Goal: Task Accomplishment & Management: Use online tool/utility

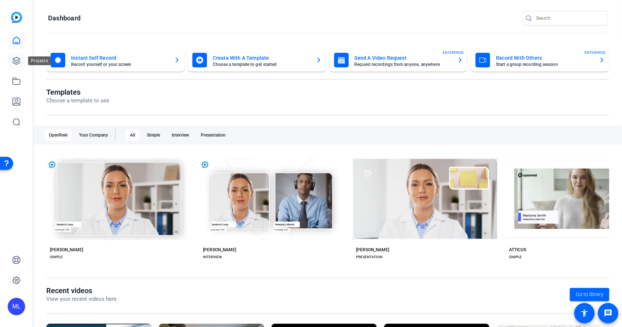
click at [22, 63] on link at bounding box center [16, 60] width 17 height 17
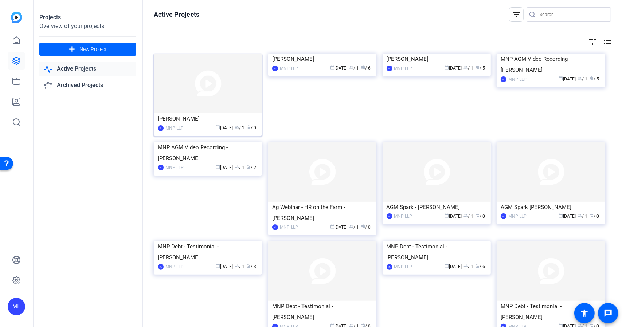
click at [223, 99] on img at bounding box center [208, 84] width 108 height 60
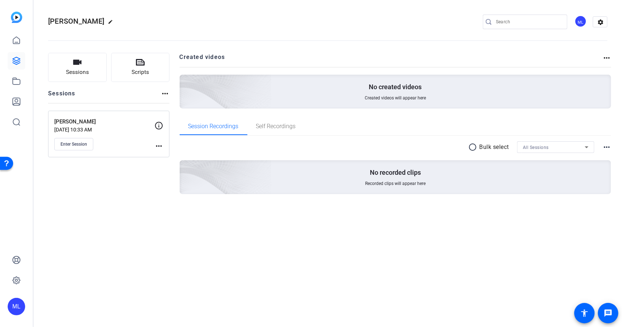
click at [158, 142] on mat-icon "more_horiz" at bounding box center [158, 146] width 9 height 9
click at [174, 153] on span "Edit Session" at bounding box center [176, 156] width 33 height 9
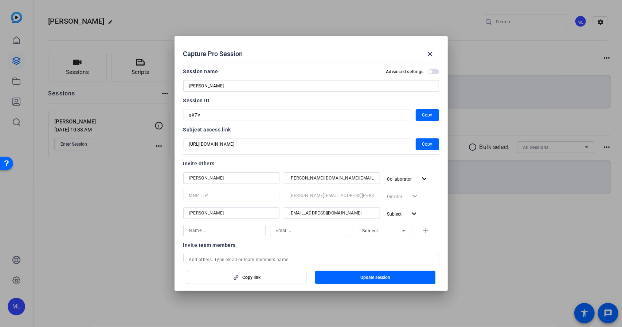
click at [154, 201] on div at bounding box center [311, 163] width 622 height 327
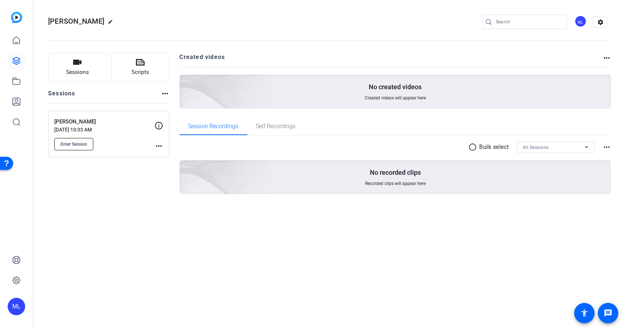
click at [72, 146] on span "Enter Session" at bounding box center [73, 144] width 27 height 6
click at [160, 146] on mat-icon "more_horiz" at bounding box center [158, 146] width 9 height 9
click at [168, 154] on span "Edit Session" at bounding box center [176, 156] width 33 height 9
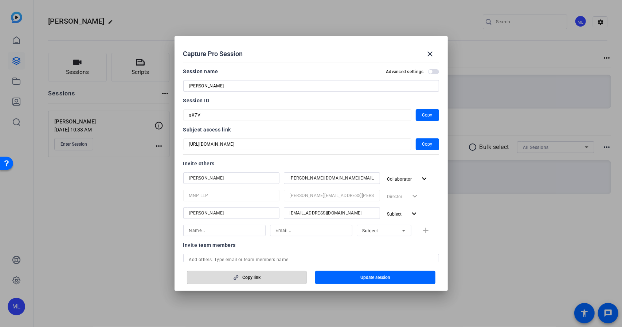
click at [243, 277] on span "Copy link" at bounding box center [251, 278] width 18 height 6
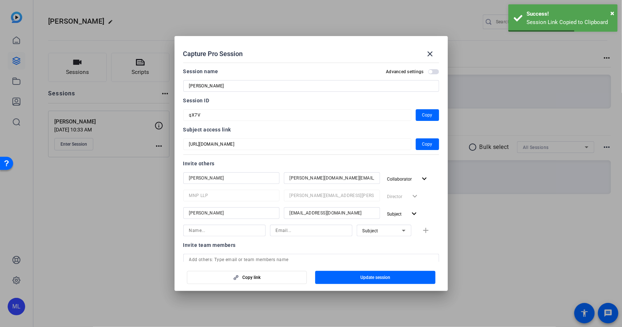
click at [124, 249] on div at bounding box center [311, 163] width 622 height 327
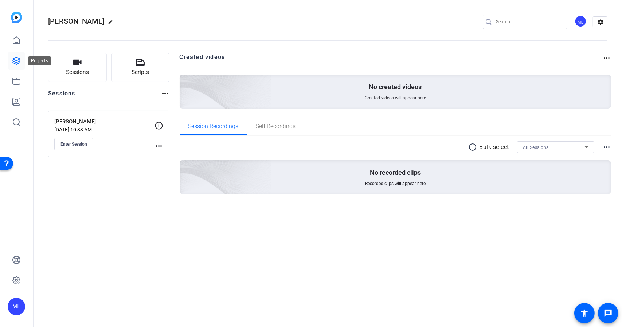
click at [12, 59] on icon at bounding box center [16, 60] width 9 height 9
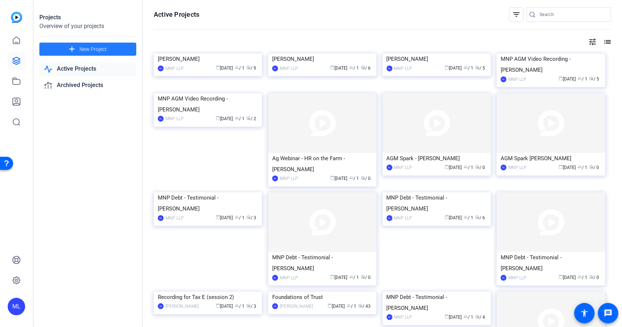
click at [87, 48] on span "New Project" at bounding box center [92, 50] width 27 height 8
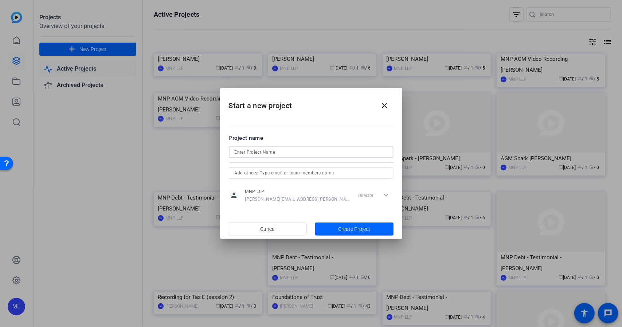
click at [249, 153] on input at bounding box center [311, 152] width 153 height 9
paste input "[PERSON_NAME]"
type input "[PERSON_NAME]"
click at [343, 227] on span "Create Project" at bounding box center [354, 229] width 32 height 8
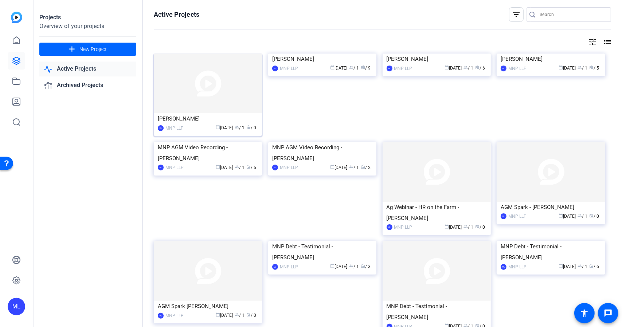
click at [183, 82] on img at bounding box center [208, 84] width 108 height 60
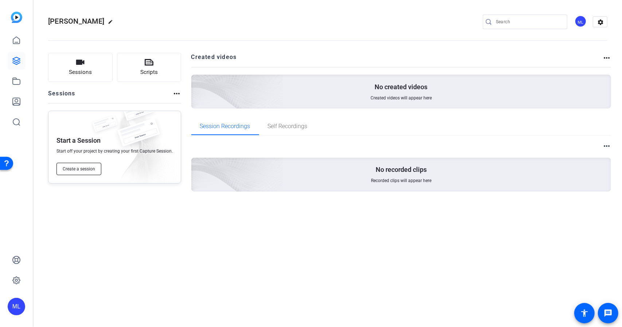
click at [89, 173] on button "Create a session" at bounding box center [78, 169] width 45 height 12
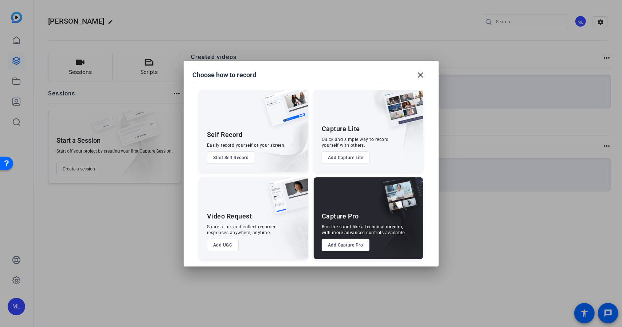
click at [344, 251] on button "Add Capture Pro" at bounding box center [346, 245] width 48 height 12
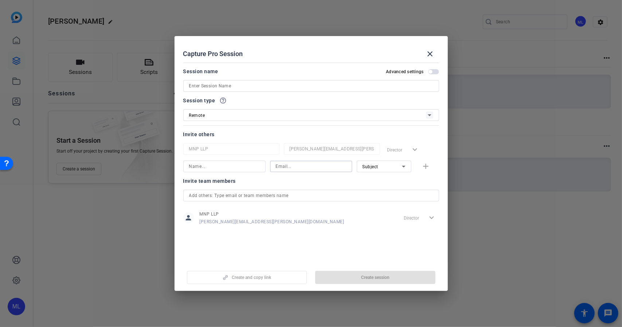
click at [288, 169] on input at bounding box center [311, 166] width 71 height 9
paste input "[PERSON_NAME][DOMAIN_NAME][EMAIL_ADDRESS][PERSON_NAME][DOMAIN_NAME]"
type input "[PERSON_NAME][DOMAIN_NAME][EMAIL_ADDRESS][PERSON_NAME][DOMAIN_NAME]"
click at [228, 171] on div at bounding box center [224, 167] width 71 height 12
type input "[PERSON_NAME]"
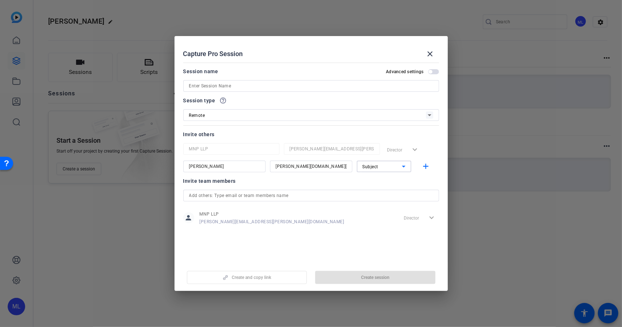
click at [390, 168] on div "Subject" at bounding box center [381, 166] width 39 height 9
click at [375, 182] on span "Collaborator" at bounding box center [375, 181] width 27 height 9
click at [423, 168] on mat-icon "add" at bounding box center [425, 166] width 9 height 9
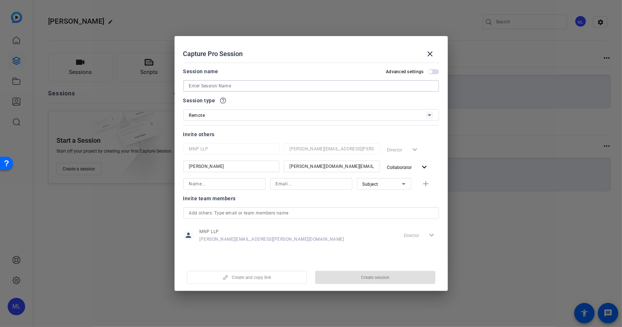
click at [193, 88] on input at bounding box center [311, 86] width 244 height 9
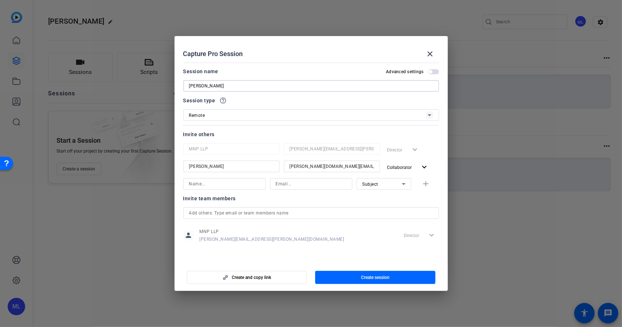
type input "[PERSON_NAME]"
click at [209, 188] on input at bounding box center [224, 184] width 71 height 9
type input "[PERSON_NAME]"
click at [292, 183] on input at bounding box center [311, 184] width 71 height 9
type input "[EMAIL_ADDRESS][DOMAIN_NAME]"
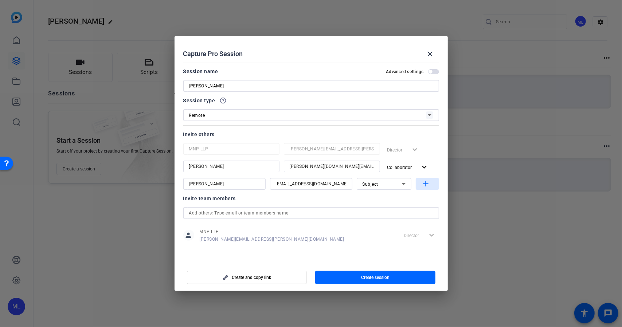
click at [424, 185] on mat-icon "add" at bounding box center [425, 184] width 9 height 9
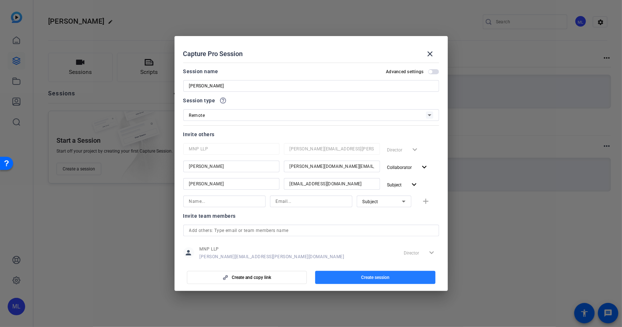
click at [352, 281] on span "button" at bounding box center [375, 277] width 120 height 17
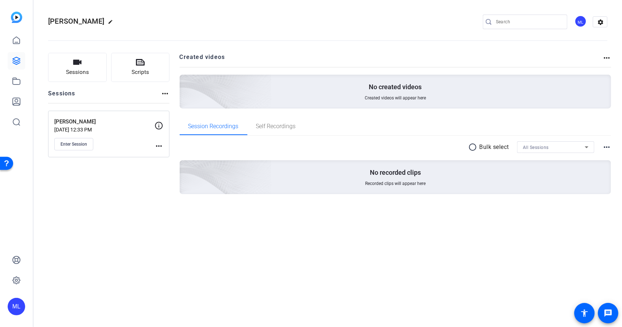
click at [155, 147] on mat-icon "more_horiz" at bounding box center [158, 146] width 9 height 9
click at [141, 192] on div at bounding box center [311, 163] width 622 height 327
click at [87, 144] on button "Enter Session" at bounding box center [73, 144] width 39 height 12
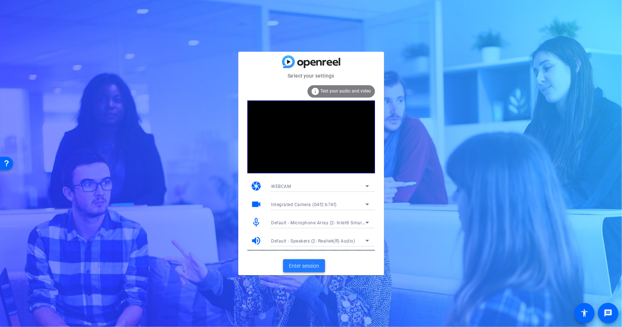
click at [298, 266] on span "Enter session" at bounding box center [304, 266] width 30 height 8
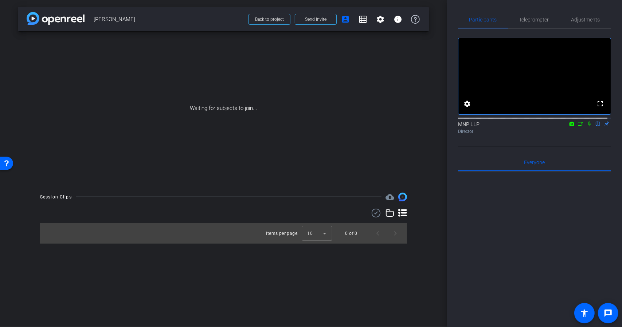
click at [586, 126] on icon at bounding box center [589, 123] width 6 height 5
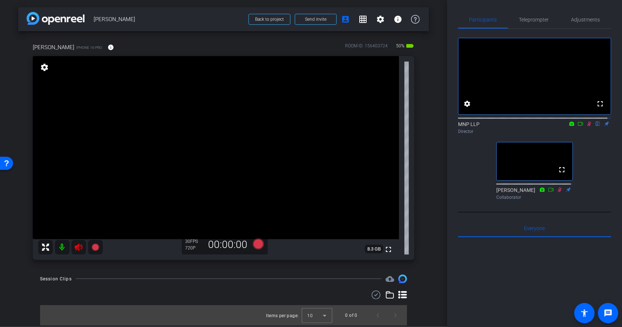
click at [82, 243] on icon at bounding box center [78, 247] width 9 height 9
click at [581, 15] on span "Adjustments" at bounding box center [585, 19] width 29 height 17
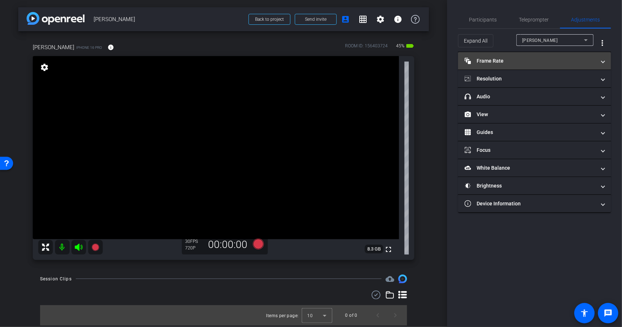
click at [529, 58] on mat-panel-title "Frame Rate Frame Rate" at bounding box center [529, 61] width 131 height 8
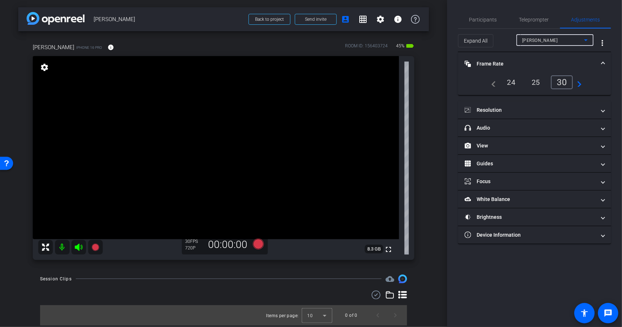
click at [540, 44] on div "[PERSON_NAME]" at bounding box center [553, 40] width 62 height 9
click at [540, 44] on div at bounding box center [311, 163] width 622 height 327
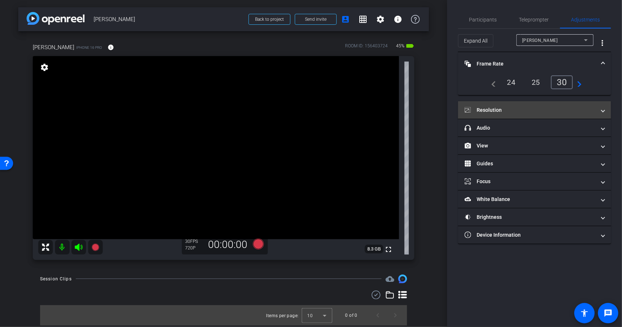
click at [522, 110] on mat-panel-title "Resolution" at bounding box center [529, 110] width 131 height 8
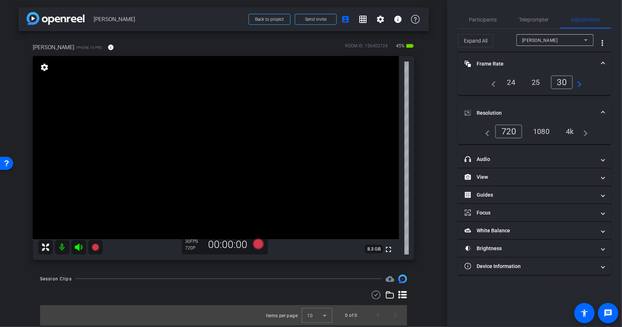
click at [546, 127] on div "1080" at bounding box center [540, 131] width 27 height 12
click at [500, 20] on div "Participants" at bounding box center [483, 19] width 50 height 17
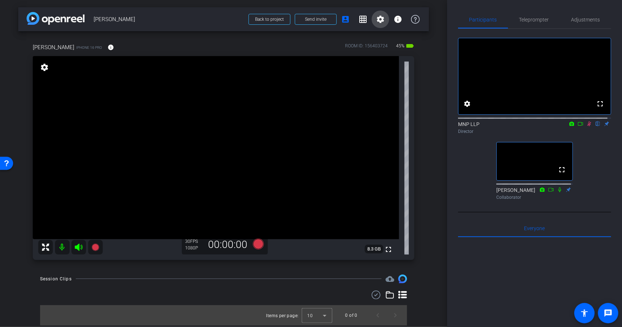
click at [376, 21] on mat-icon "settings" at bounding box center [380, 19] width 9 height 9
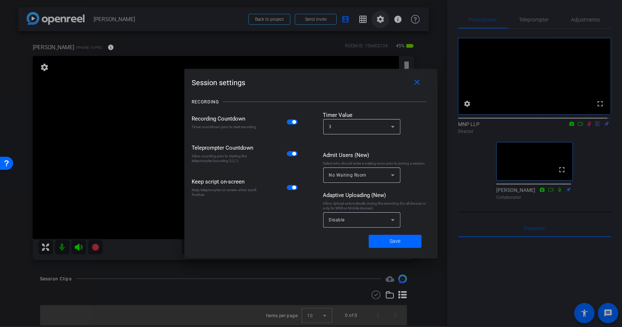
click at [374, 21] on div at bounding box center [311, 163] width 622 height 327
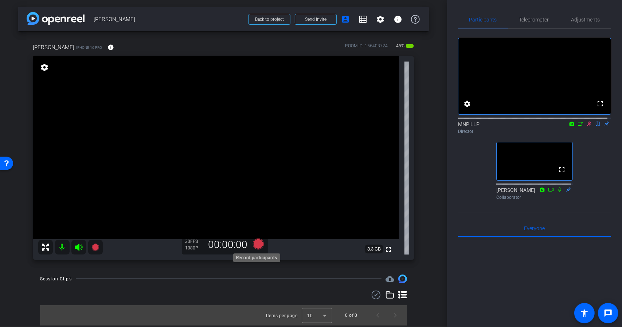
click at [256, 244] on icon at bounding box center [257, 244] width 11 height 11
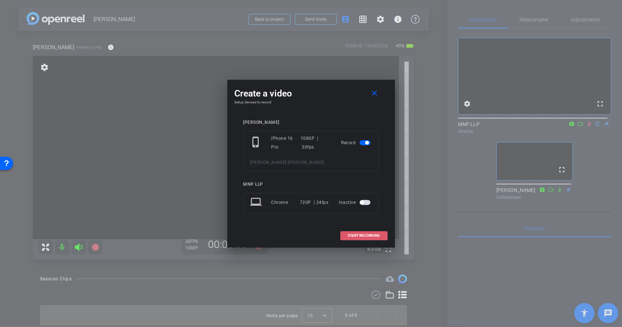
click at [353, 236] on span "START RECORDING" at bounding box center [364, 236] width 32 height 4
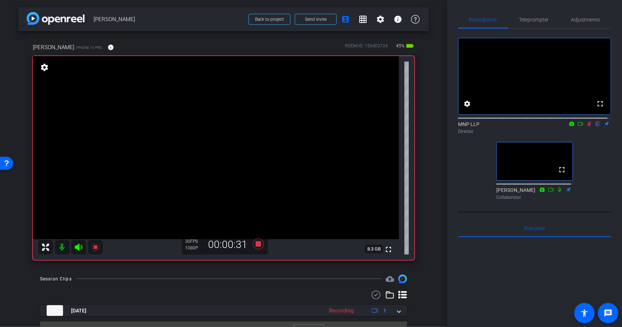
click at [577, 126] on icon at bounding box center [580, 123] width 6 height 5
click at [257, 243] on icon at bounding box center [257, 244] width 11 height 11
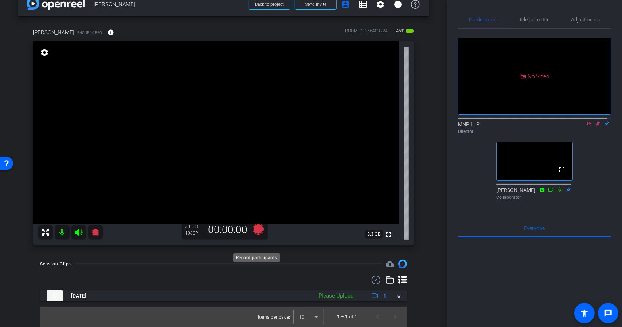
scroll to position [15, 0]
click at [255, 228] on icon at bounding box center [257, 229] width 11 height 11
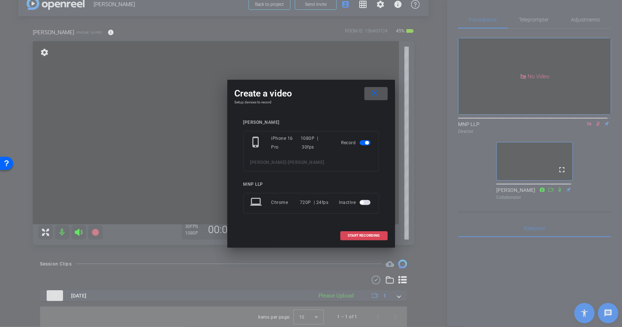
click at [348, 235] on span "START RECORDING" at bounding box center [364, 236] width 32 height 4
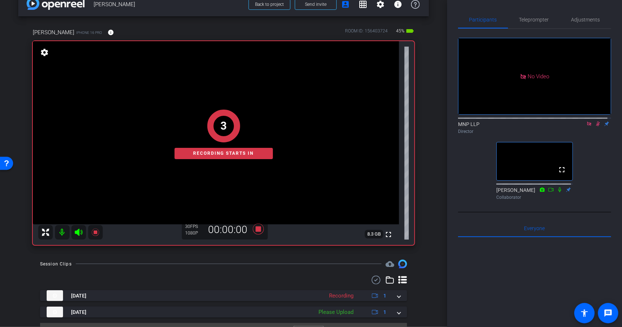
scroll to position [0, 0]
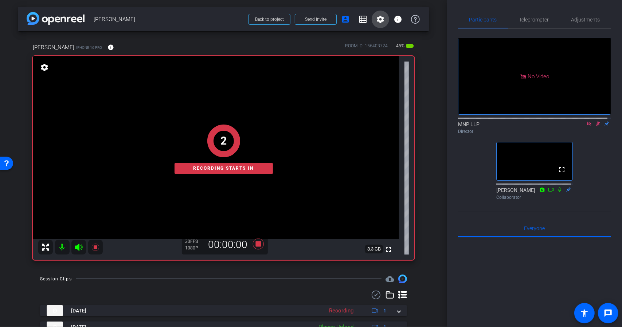
click at [377, 27] on span at bounding box center [379, 19] width 17 height 17
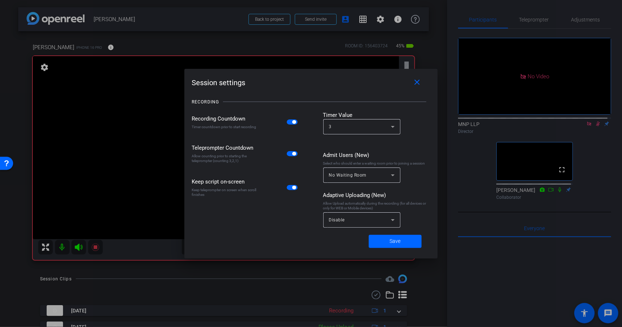
click at [290, 122] on span "button" at bounding box center [292, 121] width 11 height 5
click at [388, 241] on span at bounding box center [395, 241] width 53 height 17
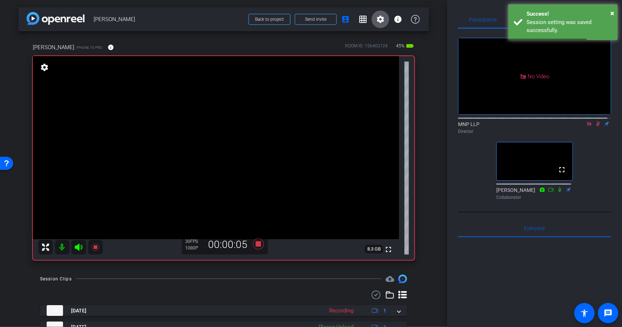
scroll to position [31, 0]
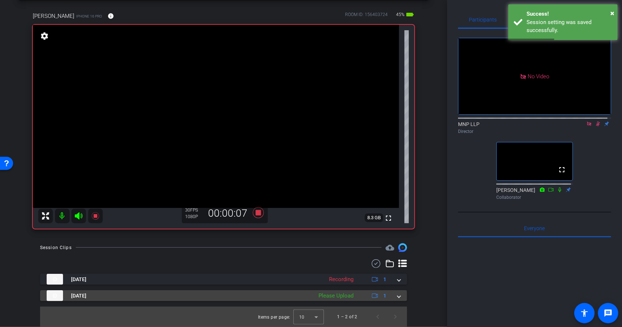
click at [393, 295] on div "Sep 29, 2025 Please Upload 1" at bounding box center [222, 295] width 351 height 11
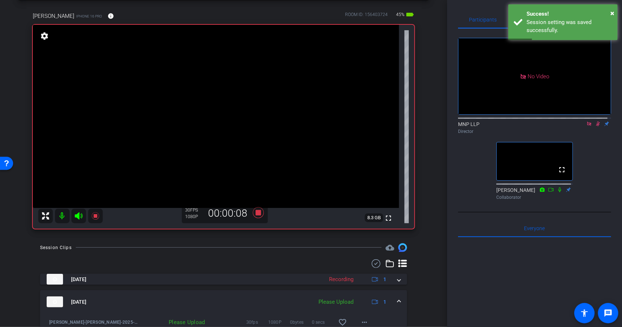
scroll to position [69, 0]
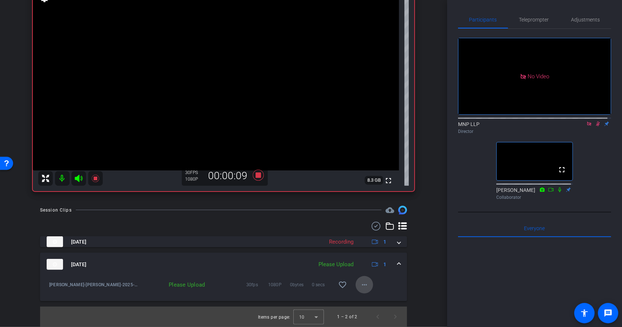
click at [360, 284] on mat-icon "more_horiz" at bounding box center [364, 284] width 9 height 9
click at [367, 299] on span "Upload" at bounding box center [372, 299] width 29 height 9
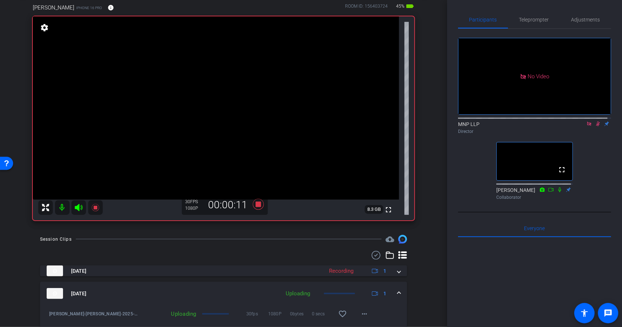
scroll to position [36, 0]
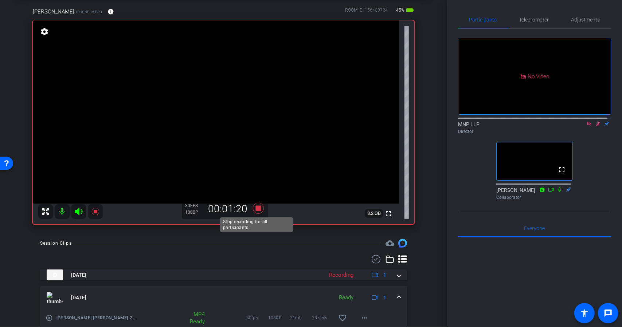
click at [256, 209] on icon at bounding box center [257, 208] width 11 height 11
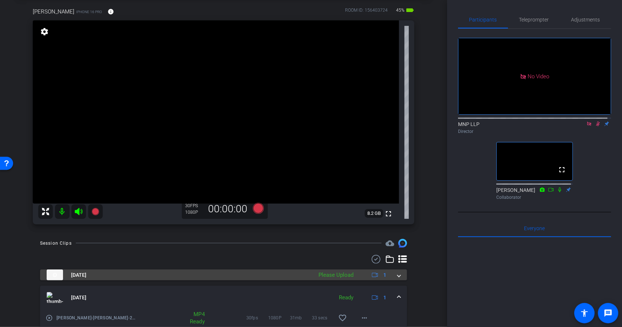
click at [397, 275] on span at bounding box center [398, 275] width 3 height 8
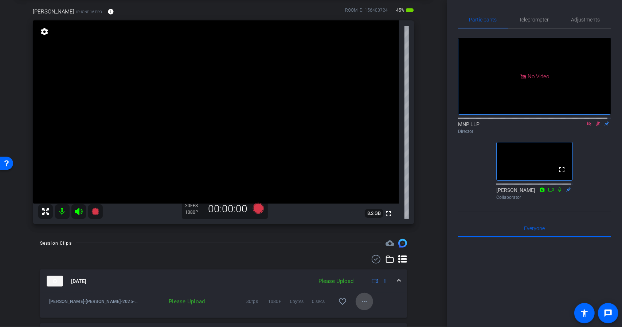
click at [360, 300] on mat-icon "more_horiz" at bounding box center [364, 301] width 9 height 9
click at [363, 268] on span "Upload" at bounding box center [372, 268] width 29 height 9
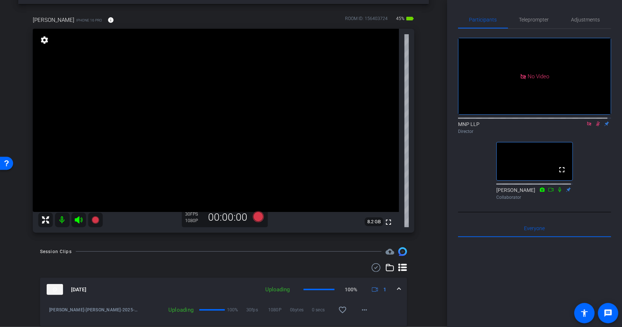
scroll to position [27, 0]
click at [254, 217] on icon at bounding box center [257, 217] width 11 height 11
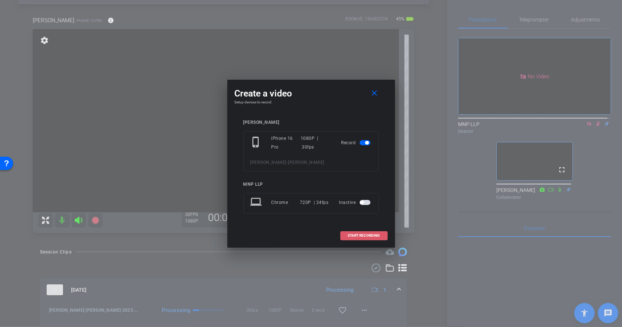
click at [351, 235] on span "START RECORDING" at bounding box center [364, 236] width 32 height 4
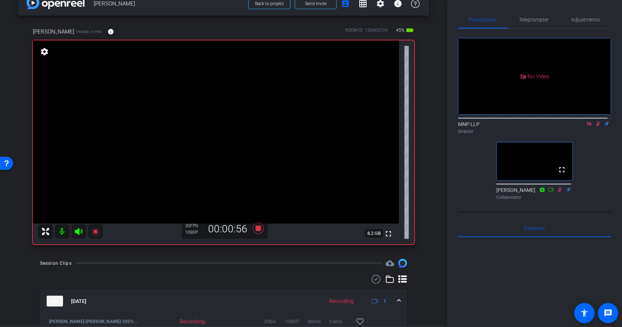
scroll to position [15, 0]
click at [255, 227] on icon at bounding box center [257, 228] width 11 height 11
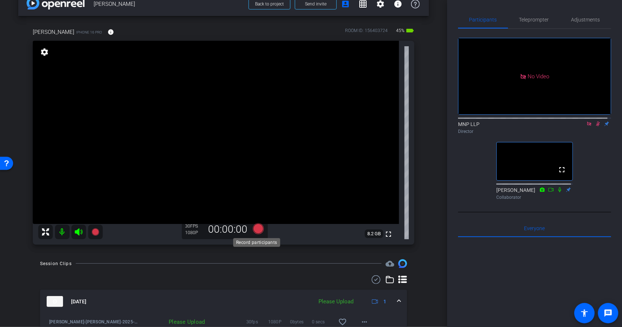
click at [252, 231] on icon at bounding box center [257, 228] width 11 height 11
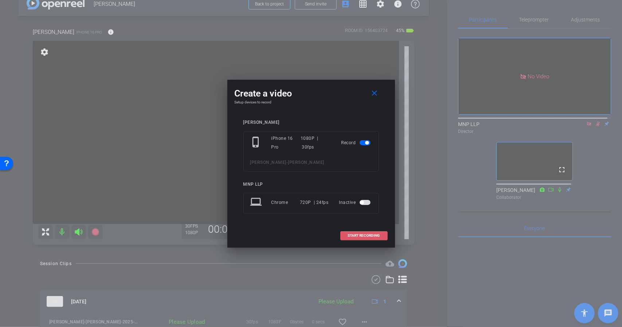
click at [347, 234] on span at bounding box center [364, 235] width 47 height 17
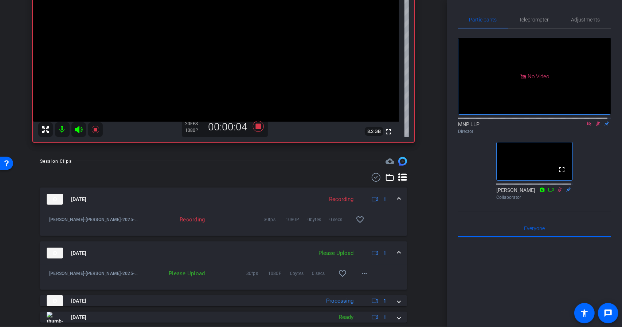
scroll to position [122, 0]
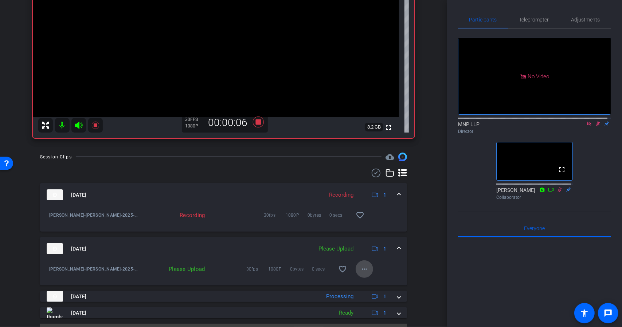
click at [361, 267] on mat-icon "more_horiz" at bounding box center [364, 269] width 9 height 9
click at [367, 285] on span "Upload" at bounding box center [372, 284] width 29 height 9
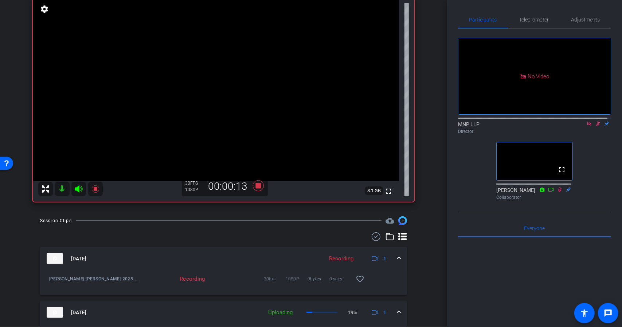
scroll to position [57, 0]
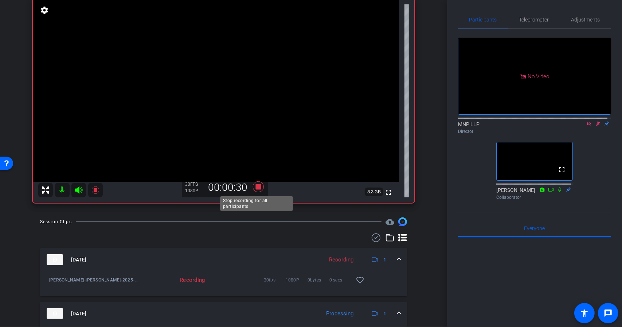
click at [253, 187] on icon at bounding box center [257, 186] width 17 height 13
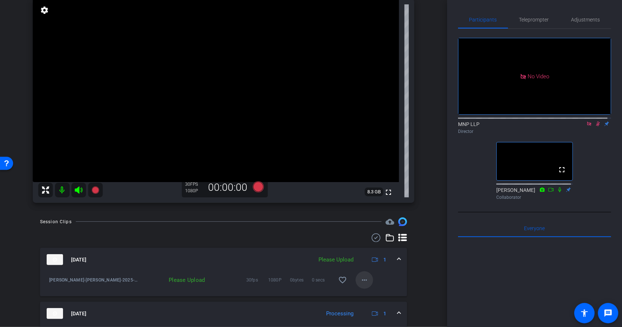
click at [360, 279] on mat-icon "more_horiz" at bounding box center [364, 280] width 9 height 9
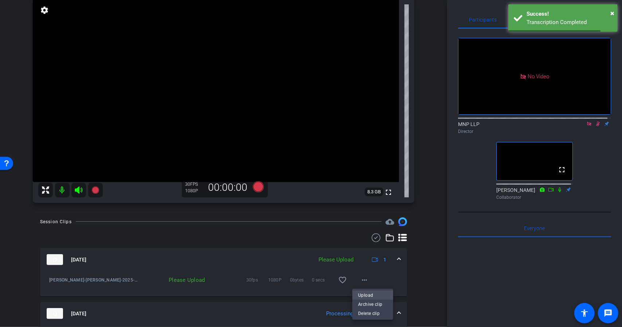
click at [367, 295] on span "Upload" at bounding box center [372, 295] width 29 height 9
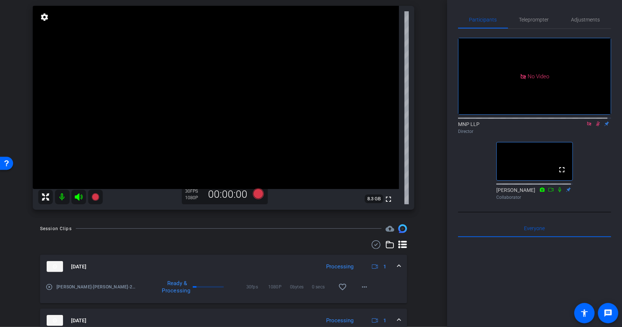
scroll to position [50, 0]
click at [256, 195] on icon at bounding box center [257, 194] width 11 height 11
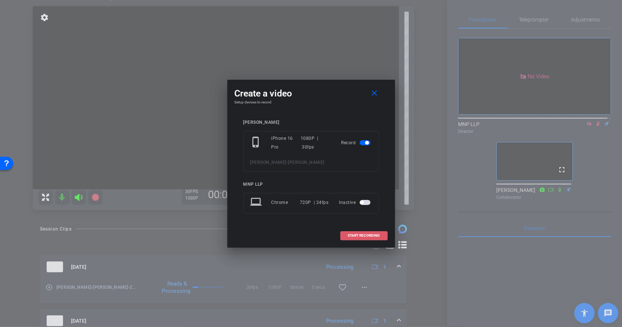
click at [352, 234] on span "START RECORDING" at bounding box center [364, 236] width 32 height 4
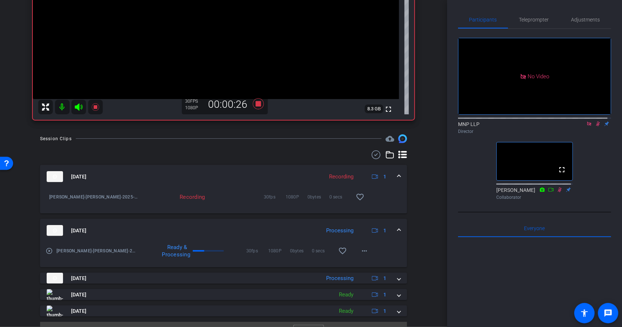
scroll to position [156, 0]
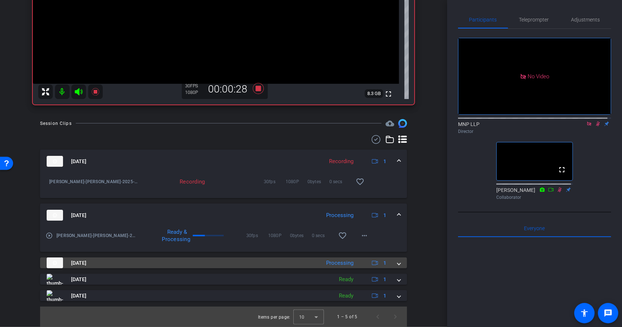
click at [397, 264] on span at bounding box center [398, 263] width 3 height 8
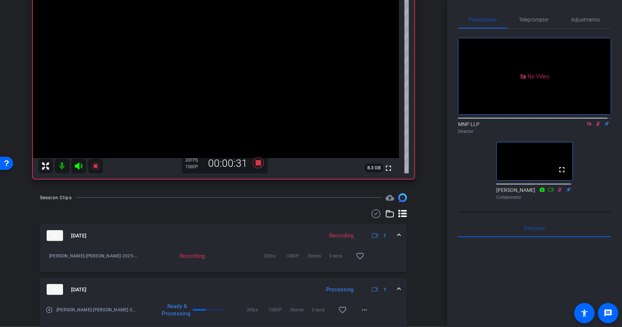
scroll to position [80, 0]
click at [255, 162] on icon at bounding box center [257, 163] width 11 height 11
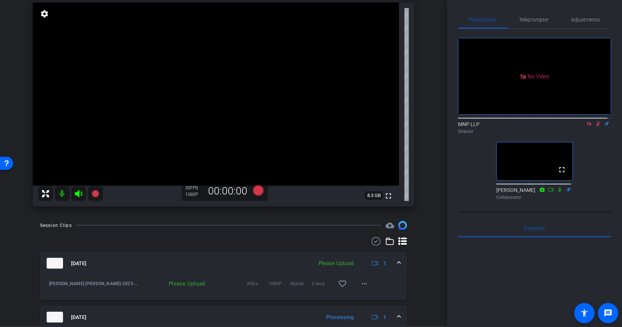
scroll to position [51, 0]
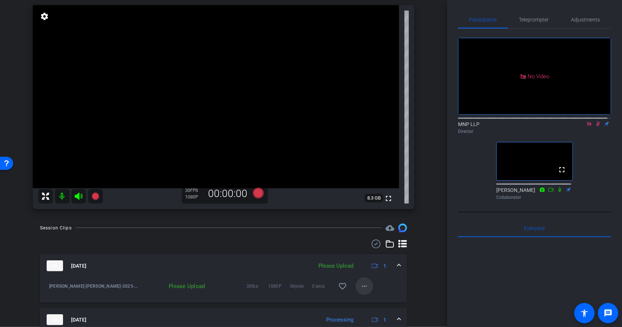
click at [360, 290] on mat-icon "more_horiz" at bounding box center [364, 286] width 9 height 9
click at [364, 300] on span "Upload" at bounding box center [372, 301] width 29 height 9
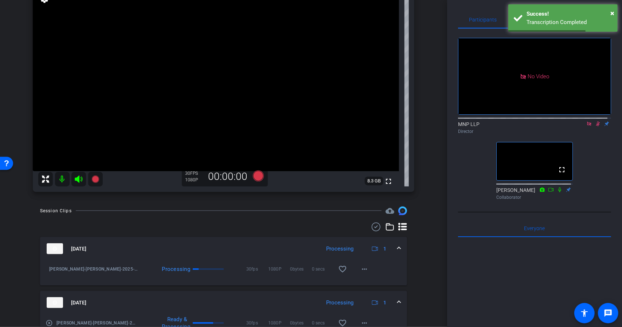
scroll to position [67, 0]
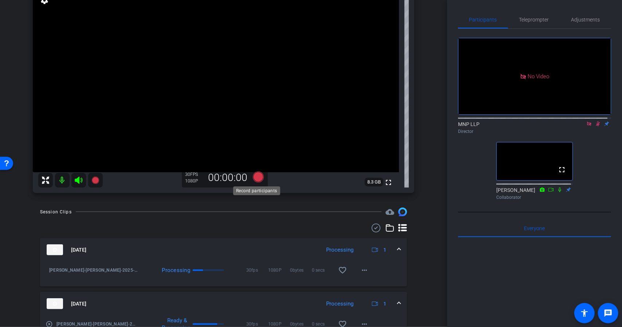
click at [252, 176] on icon at bounding box center [257, 177] width 11 height 11
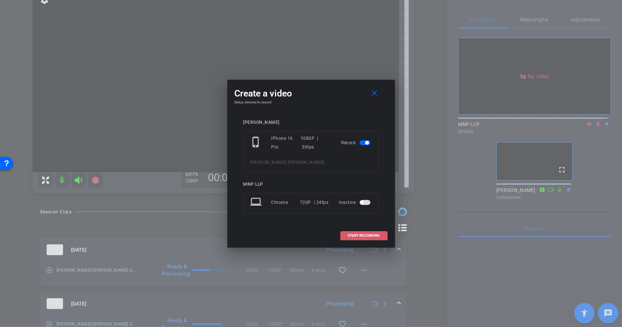
click at [353, 239] on span at bounding box center [364, 235] width 47 height 17
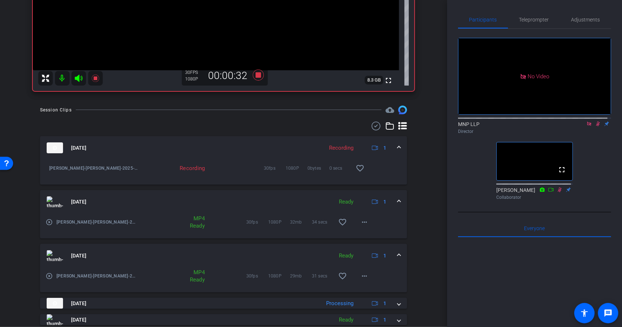
scroll to position [209, 0]
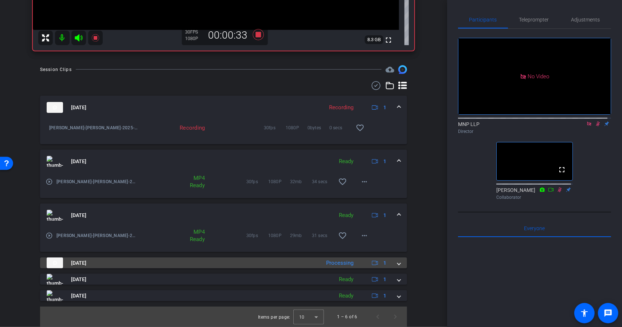
click at [397, 263] on span at bounding box center [398, 263] width 3 height 8
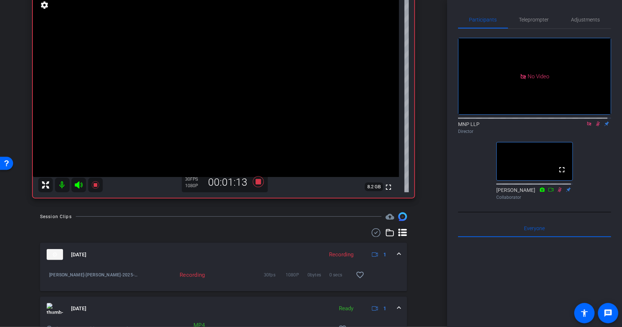
scroll to position [62, 0]
click at [255, 184] on icon at bounding box center [257, 182] width 11 height 11
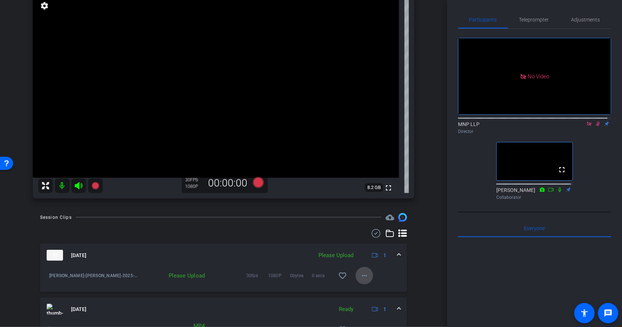
click at [362, 275] on mat-icon "more_horiz" at bounding box center [364, 275] width 9 height 9
click at [369, 290] on span "Upload" at bounding box center [372, 290] width 29 height 9
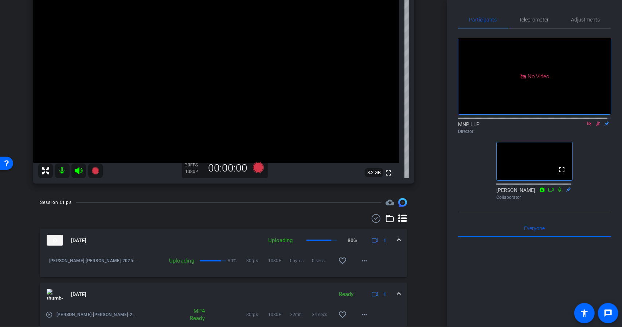
scroll to position [61, 0]
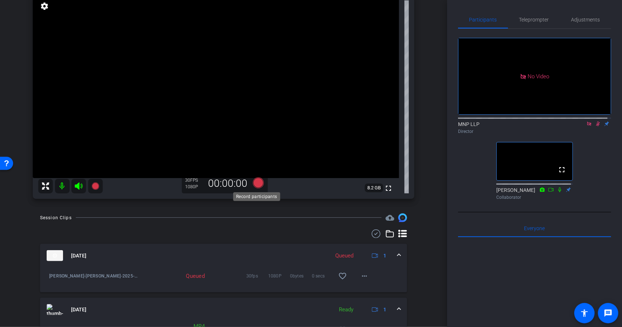
click at [258, 180] on icon at bounding box center [257, 182] width 11 height 11
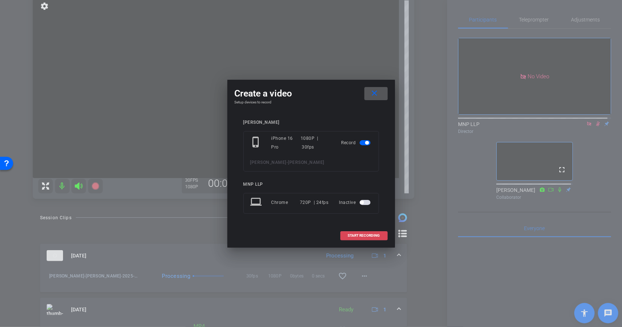
click at [349, 234] on span "START RECORDING" at bounding box center [364, 236] width 32 height 4
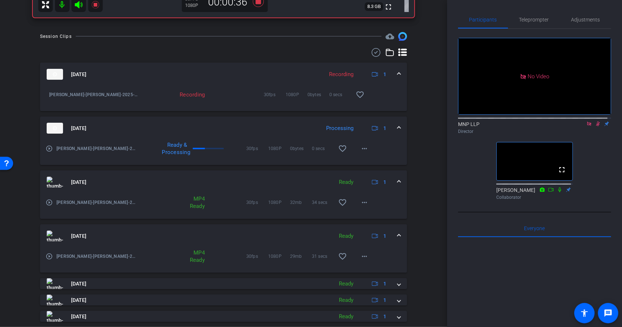
scroll to position [263, 0]
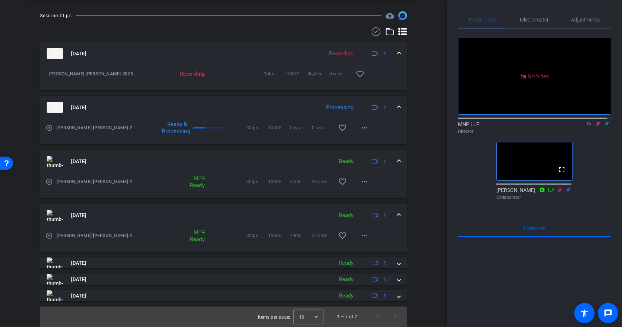
click at [392, 161] on div "Sep 29, 2025 Ready 1" at bounding box center [222, 161] width 351 height 11
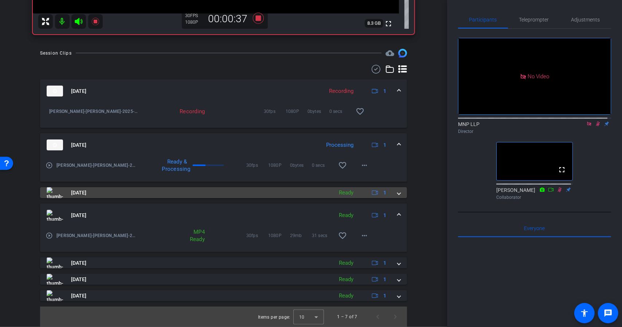
scroll to position [226, 0]
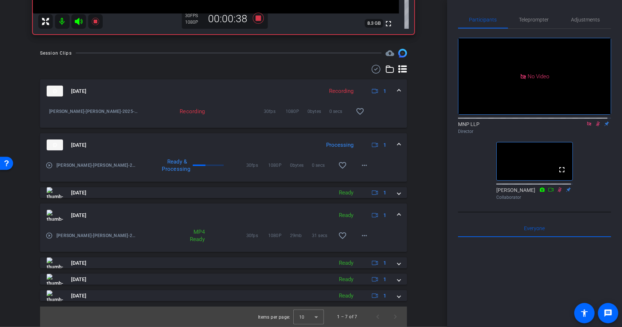
click at [392, 213] on div "Sep 29, 2025 Ready 1" at bounding box center [222, 215] width 351 height 11
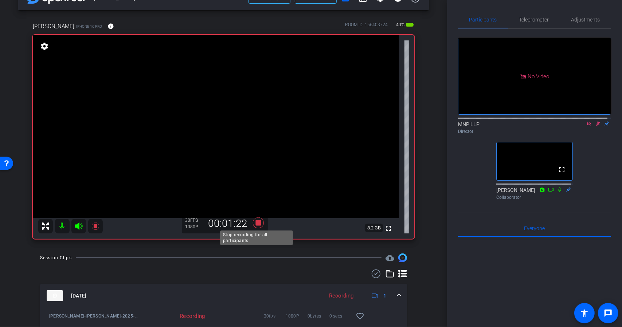
scroll to position [20, 0]
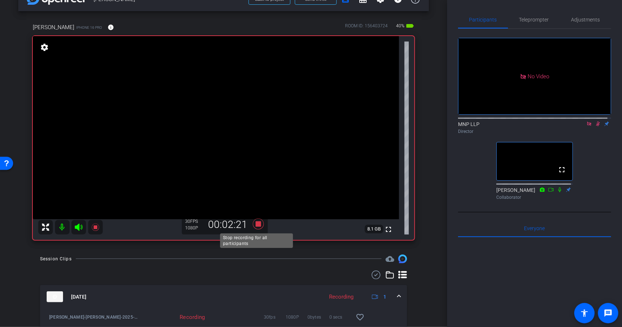
click at [256, 223] on icon at bounding box center [257, 224] width 11 height 11
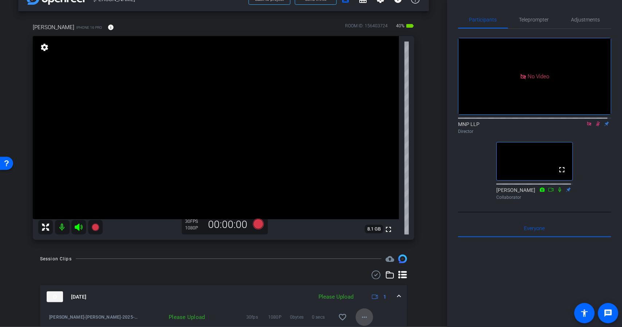
click at [360, 314] on mat-icon "more_horiz" at bounding box center [364, 317] width 9 height 9
click at [366, 279] on span "Upload" at bounding box center [372, 283] width 29 height 9
click at [256, 225] on icon at bounding box center [257, 224] width 11 height 11
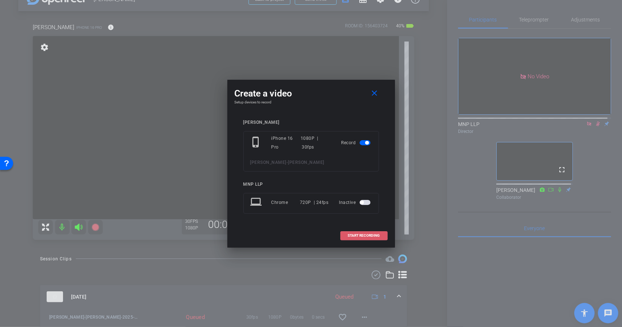
click at [347, 236] on span at bounding box center [364, 235] width 47 height 17
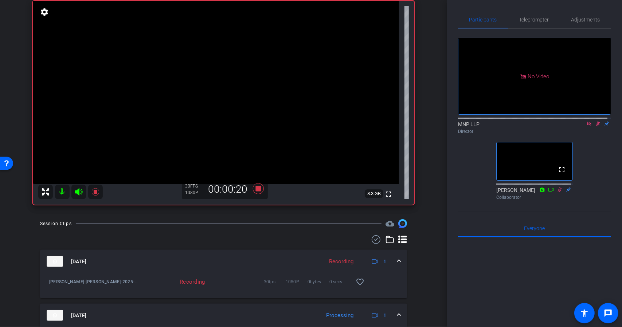
scroll to position [55, 0]
click at [256, 191] on icon at bounding box center [257, 189] width 11 height 11
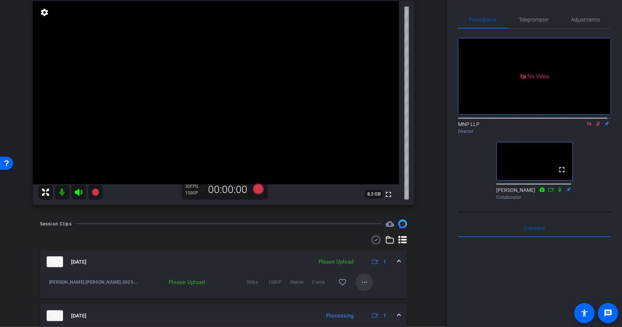
click at [362, 282] on mat-icon "more_horiz" at bounding box center [364, 282] width 9 height 9
click at [373, 295] on span "Upload" at bounding box center [372, 297] width 29 height 9
click at [259, 192] on icon at bounding box center [257, 189] width 11 height 11
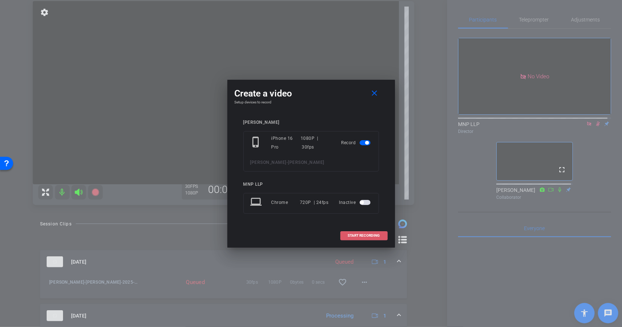
click at [352, 235] on span "START RECORDING" at bounding box center [364, 236] width 32 height 4
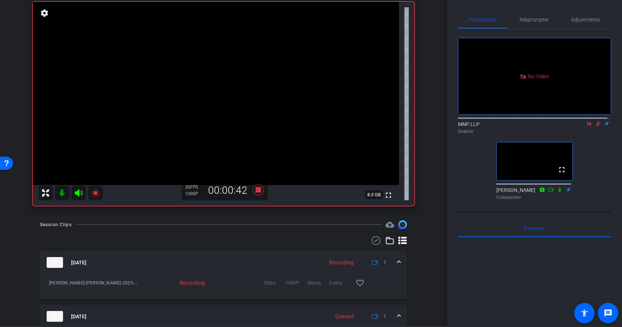
scroll to position [54, 0]
click at [251, 186] on icon at bounding box center [257, 190] width 17 height 13
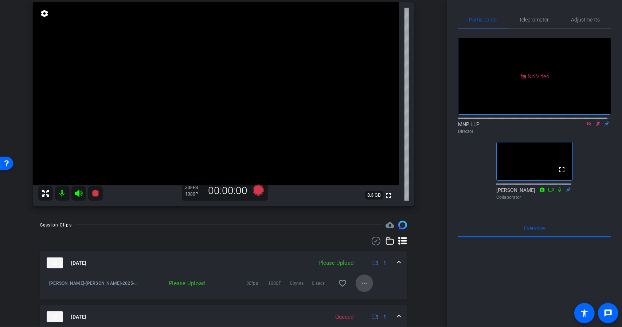
click at [360, 279] on mat-icon "more_horiz" at bounding box center [364, 283] width 9 height 9
click at [365, 298] on span "Upload" at bounding box center [372, 298] width 29 height 9
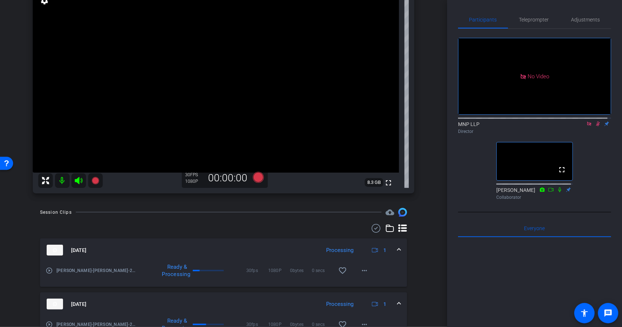
scroll to position [66, 0]
click at [258, 177] on icon at bounding box center [257, 178] width 11 height 11
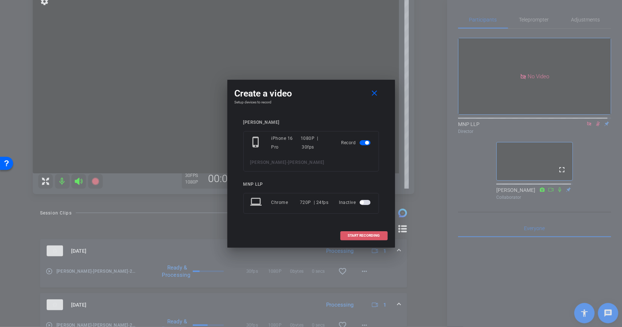
click at [358, 238] on span at bounding box center [364, 235] width 47 height 17
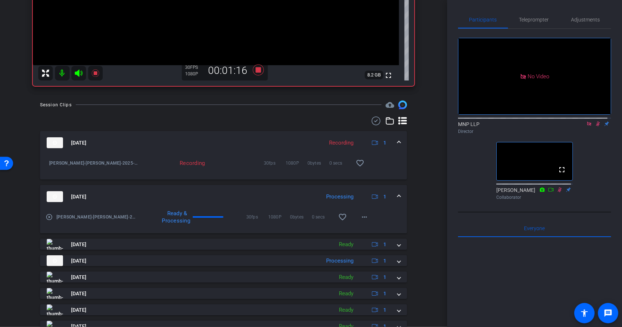
scroll to position [174, 0]
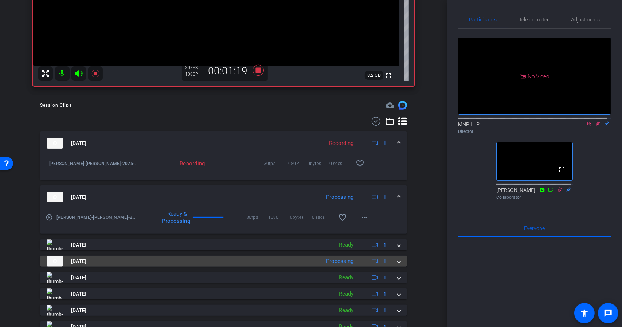
click at [397, 263] on span at bounding box center [398, 261] width 3 height 8
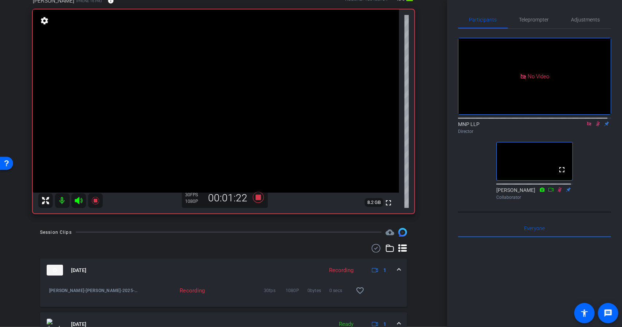
scroll to position [45, 0]
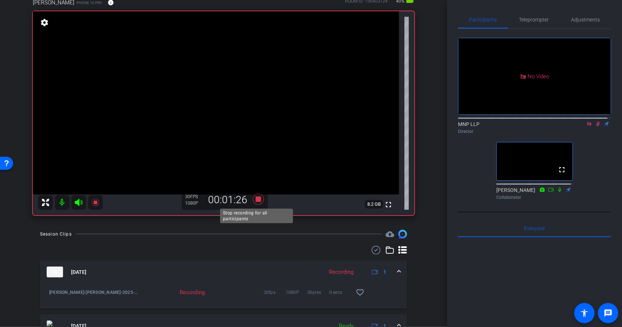
click at [254, 199] on icon at bounding box center [257, 199] width 11 height 11
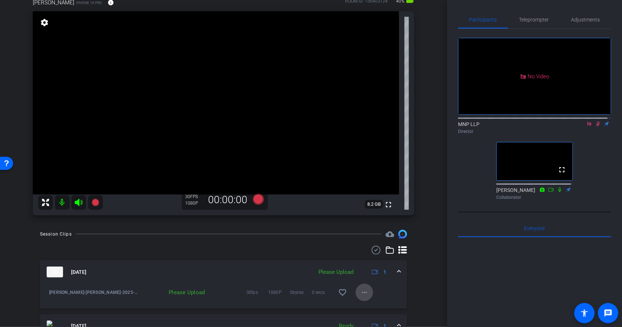
click at [355, 285] on span at bounding box center [363, 292] width 17 height 17
click at [362, 260] on span "Upload" at bounding box center [372, 259] width 29 height 9
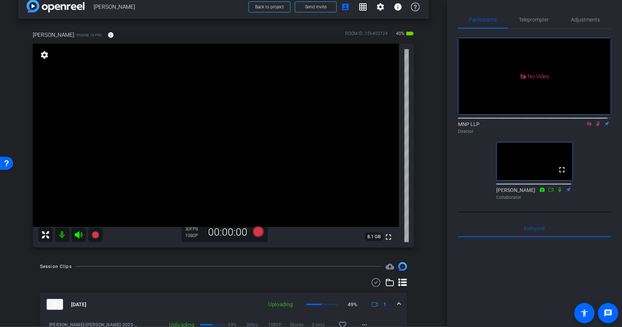
scroll to position [13, 0]
click at [254, 229] on icon at bounding box center [257, 231] width 11 height 11
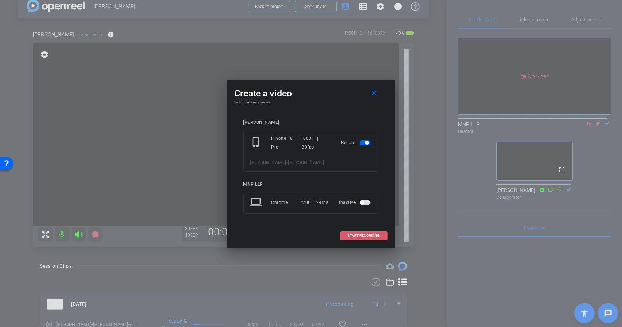
click at [348, 234] on span "START RECORDING" at bounding box center [364, 236] width 32 height 4
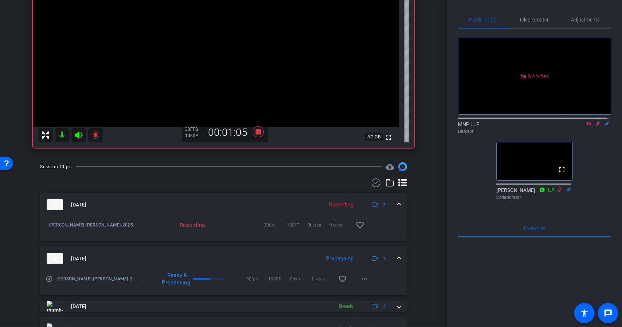
scroll to position [109, 0]
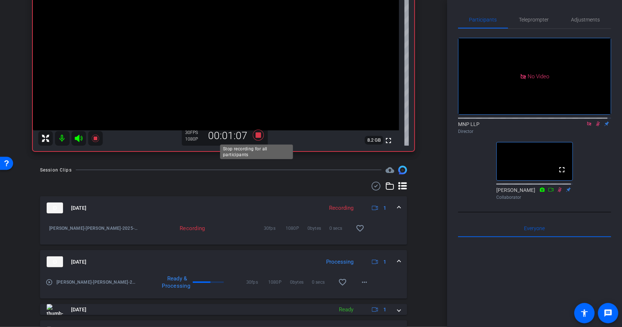
click at [255, 138] on icon at bounding box center [257, 135] width 17 height 13
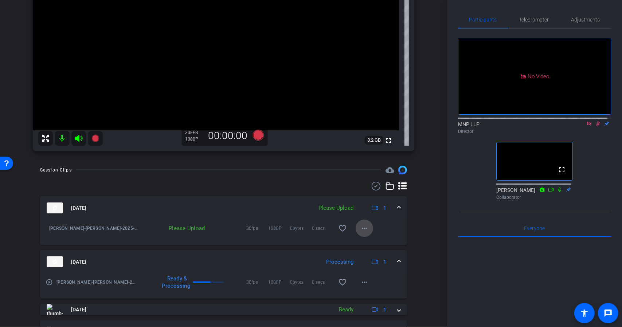
click at [364, 231] on mat-icon "more_horiz" at bounding box center [364, 228] width 9 height 9
click at [369, 246] on span "Upload" at bounding box center [372, 243] width 29 height 9
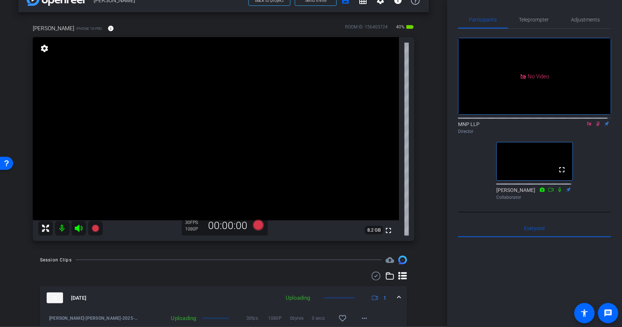
scroll to position [19, 0]
click at [256, 227] on icon at bounding box center [257, 225] width 11 height 11
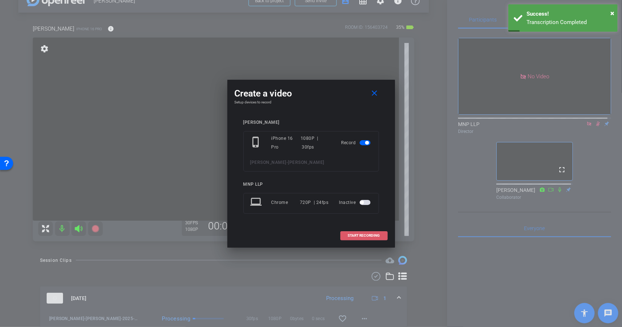
click at [347, 234] on span at bounding box center [364, 235] width 47 height 17
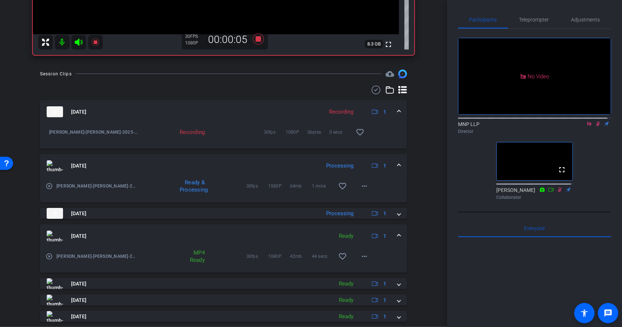
scroll to position [205, 0]
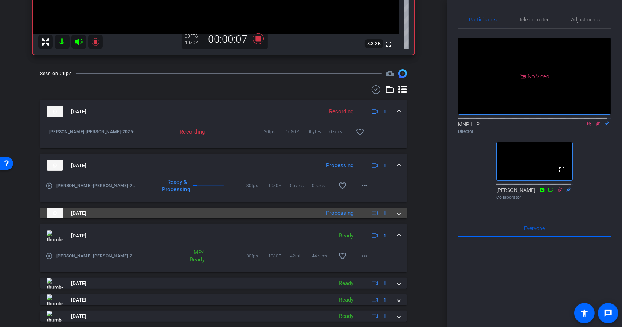
click at [397, 213] on span at bounding box center [398, 213] width 3 height 8
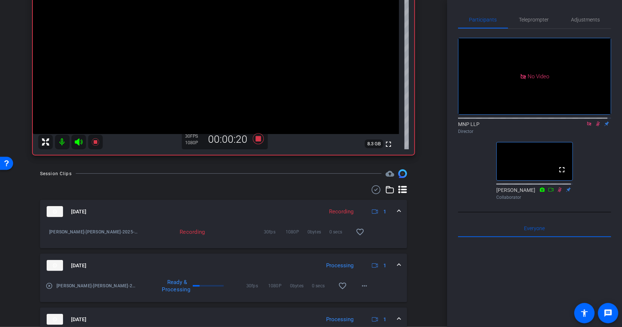
scroll to position [105, 0]
click at [257, 139] on icon at bounding box center [257, 139] width 11 height 11
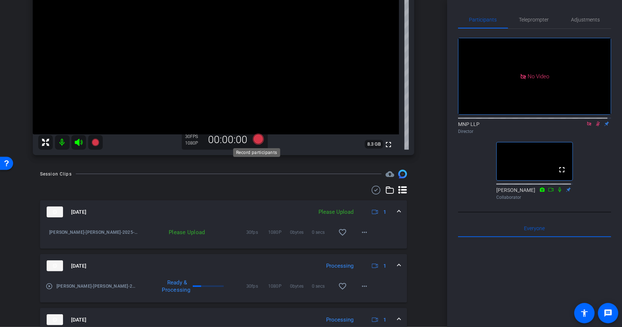
click at [256, 139] on icon at bounding box center [257, 139] width 11 height 11
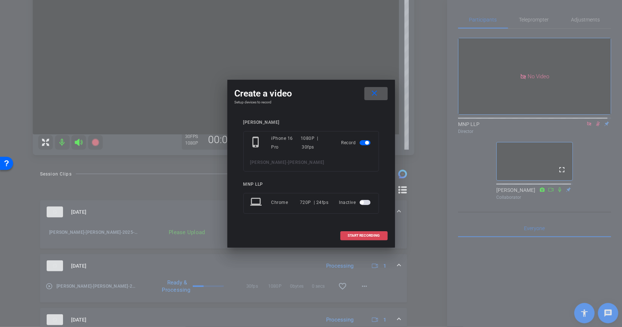
click at [364, 236] on span "START RECORDING" at bounding box center [364, 236] width 32 height 4
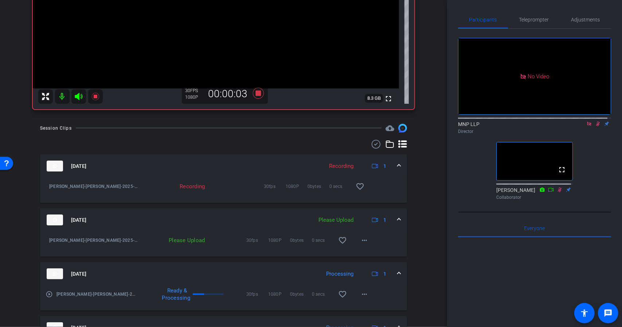
scroll to position [156, 0]
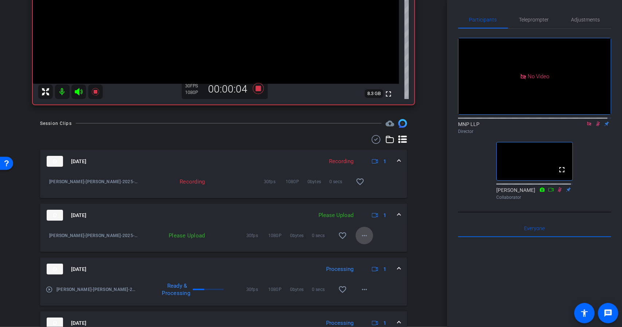
click at [361, 235] on mat-icon "more_horiz" at bounding box center [364, 235] width 9 height 9
click at [365, 248] on span "Upload" at bounding box center [372, 250] width 29 height 9
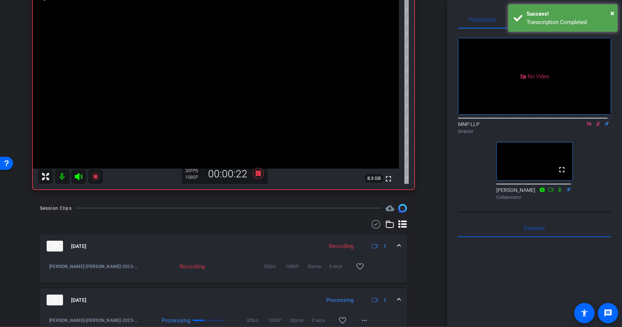
scroll to position [68, 0]
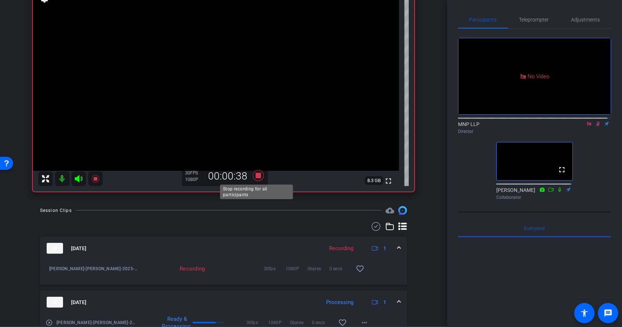
click at [258, 180] on icon at bounding box center [257, 175] width 17 height 13
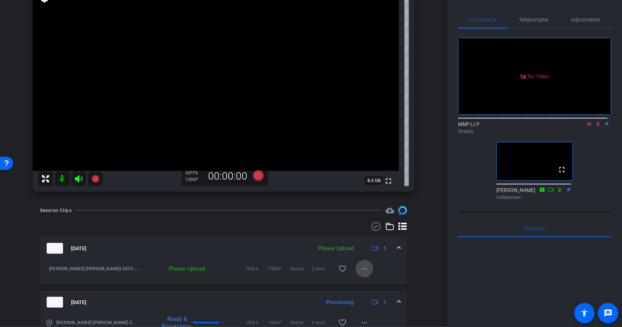
click at [360, 271] on mat-icon "more_horiz" at bounding box center [364, 268] width 9 height 9
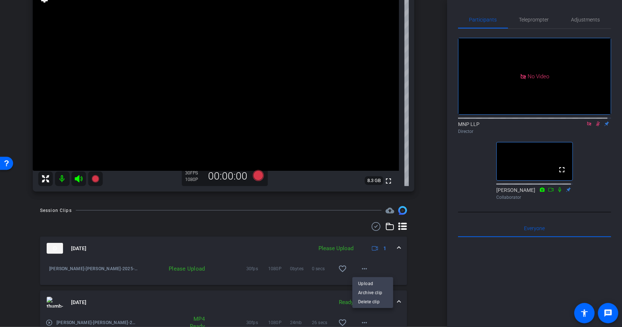
click at [419, 260] on div at bounding box center [311, 163] width 622 height 327
click at [86, 250] on span "Sep 29, 2025" at bounding box center [78, 249] width 15 height 8
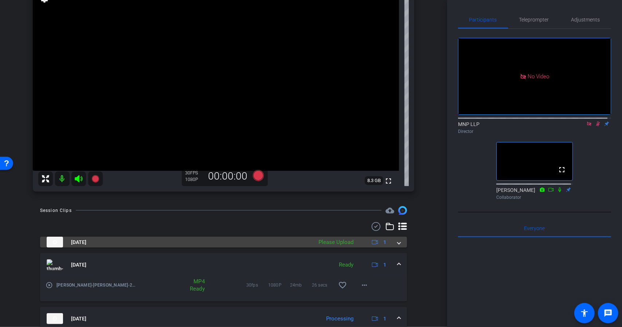
click at [109, 245] on mat-panel-title "Sep 29, 2025" at bounding box center [178, 242] width 262 height 11
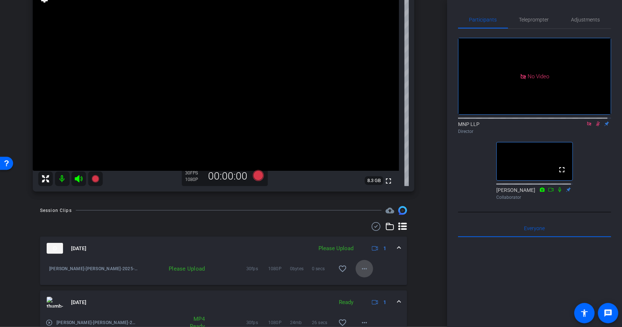
click at [360, 272] on mat-icon "more_horiz" at bounding box center [364, 268] width 9 height 9
click at [364, 280] on span "Upload" at bounding box center [372, 283] width 29 height 9
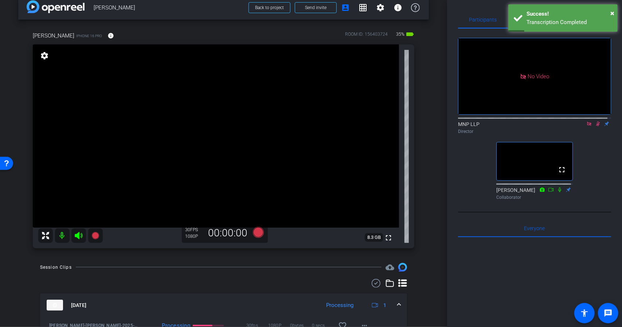
scroll to position [11, 0]
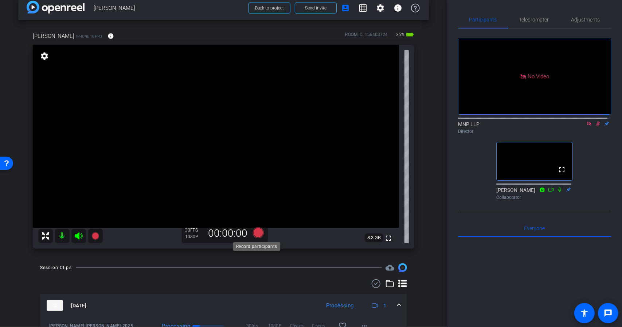
click at [255, 233] on icon at bounding box center [257, 232] width 11 height 11
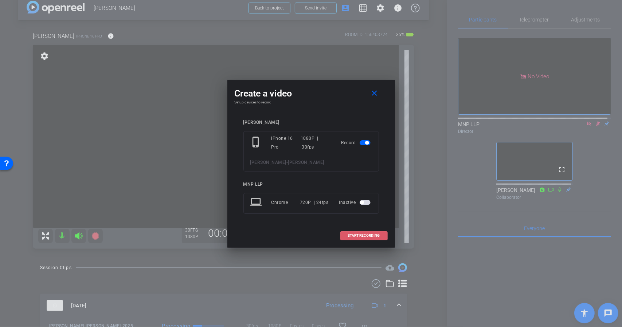
click at [354, 237] on span "START RECORDING" at bounding box center [364, 236] width 32 height 4
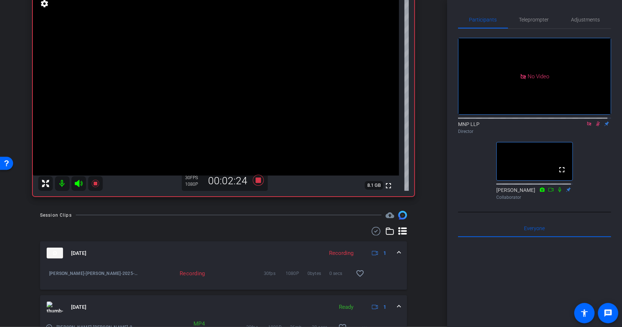
scroll to position [63, 0]
click at [256, 182] on icon at bounding box center [257, 181] width 11 height 11
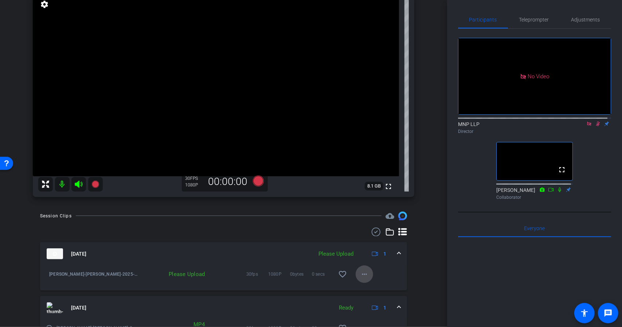
click at [360, 273] on mat-icon "more_horiz" at bounding box center [364, 274] width 9 height 9
click at [372, 286] on span "Upload" at bounding box center [372, 289] width 29 height 9
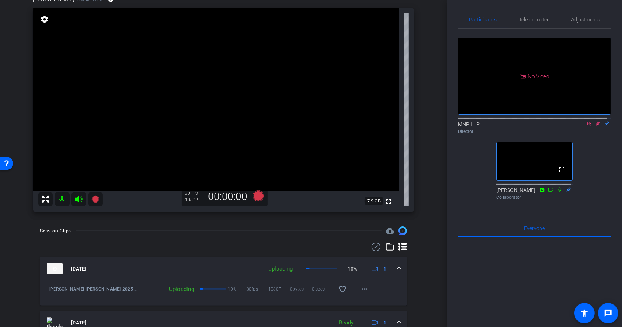
scroll to position [48, 0]
click at [254, 197] on icon at bounding box center [257, 196] width 11 height 11
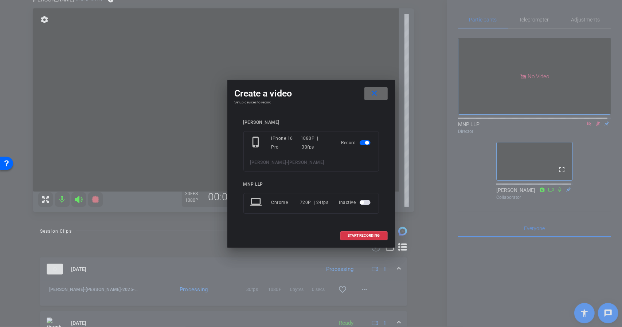
click at [375, 98] on mat-icon "close" at bounding box center [374, 93] width 9 height 9
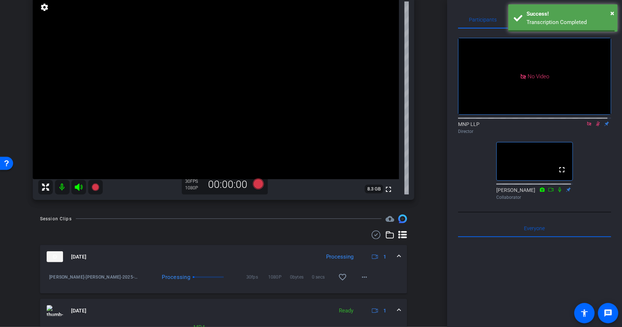
scroll to position [59, 0]
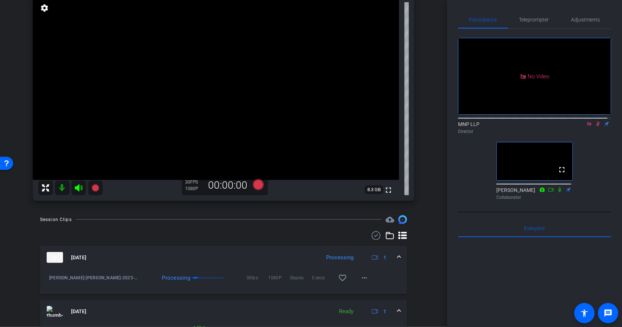
click at [586, 126] on icon at bounding box center [589, 123] width 6 height 5
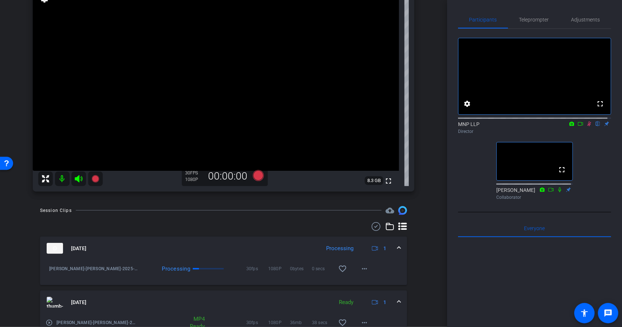
scroll to position [0, 0]
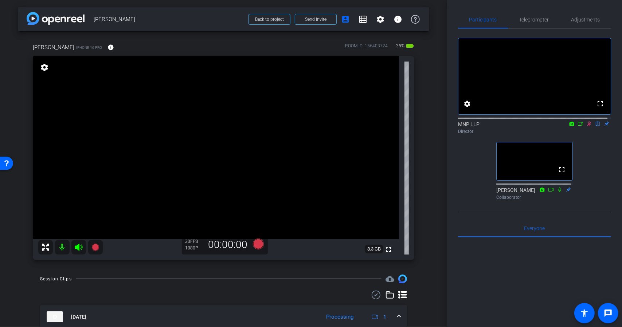
click at [60, 244] on mat-icon at bounding box center [62, 247] width 15 height 15
click at [76, 247] on icon at bounding box center [79, 247] width 8 height 7
click at [586, 126] on icon at bounding box center [589, 123] width 6 height 5
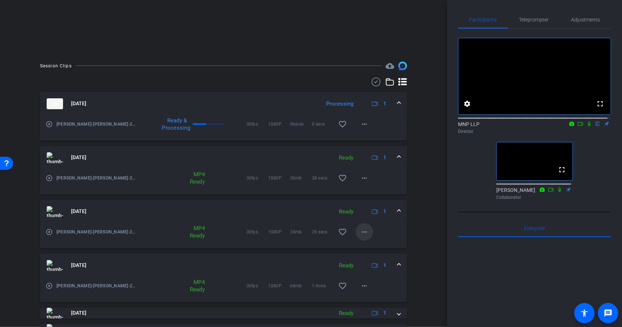
scroll to position [130, 0]
click at [393, 106] on div "Sep 29, 2025 Processing 1" at bounding box center [222, 104] width 351 height 11
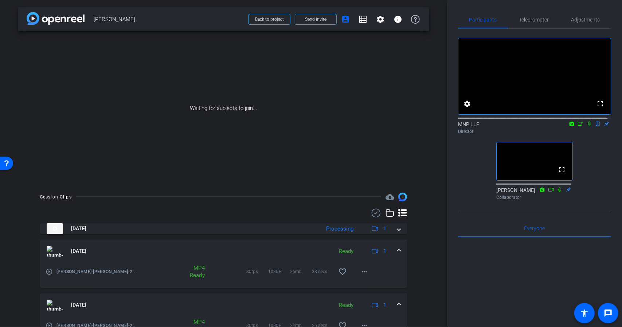
scroll to position [0, 0]
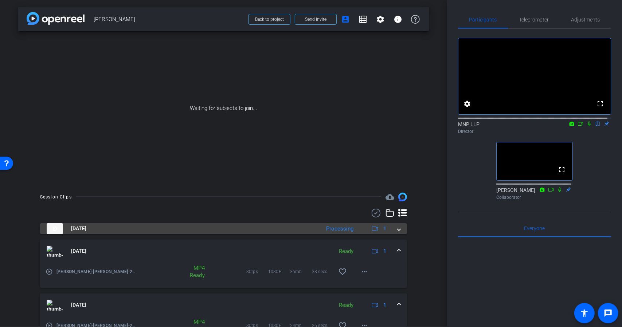
click at [392, 229] on div "Sep 29, 2025 Processing 1" at bounding box center [222, 228] width 351 height 11
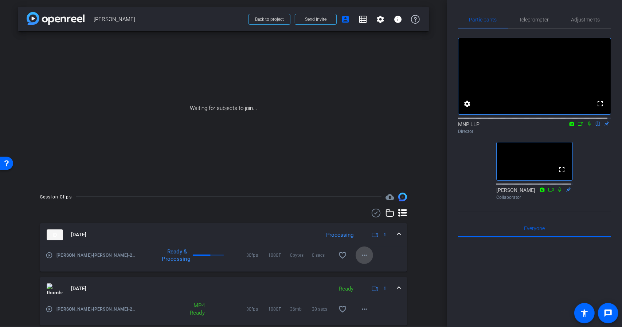
click at [366, 255] on span at bounding box center [363, 255] width 17 height 17
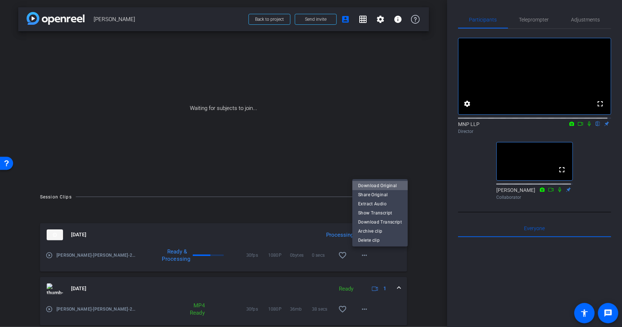
click at [388, 186] on span "Download Original" at bounding box center [380, 185] width 44 height 9
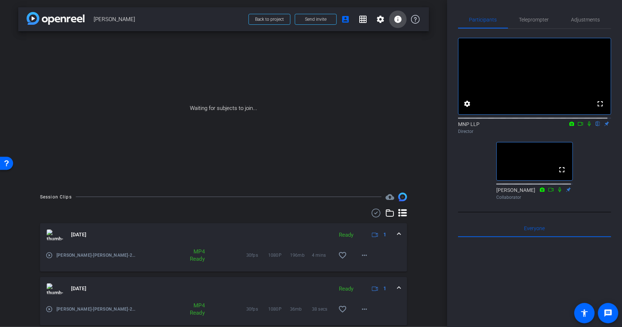
click at [394, 16] on mat-icon "info" at bounding box center [397, 19] width 9 height 9
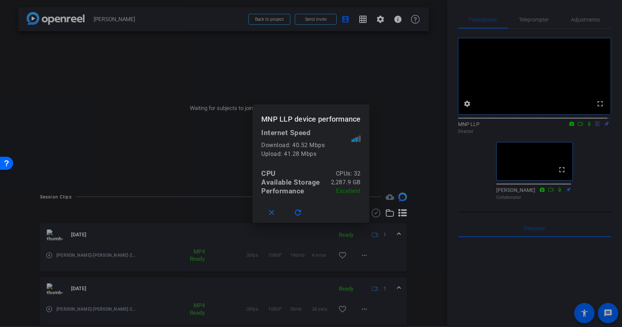
click at [390, 22] on div at bounding box center [311, 163] width 622 height 327
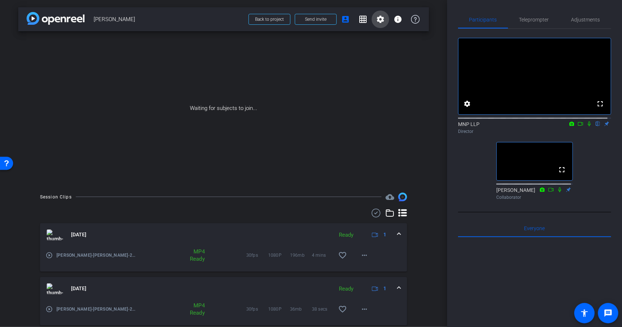
click at [371, 20] on span at bounding box center [379, 19] width 17 height 17
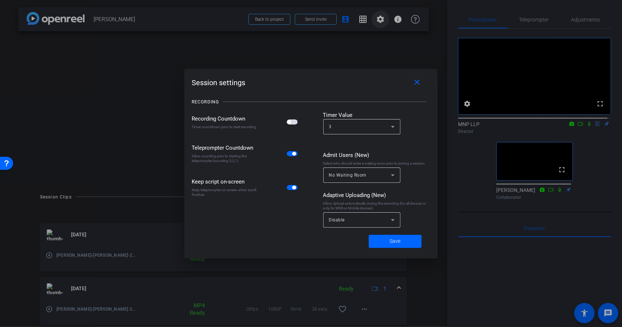
click at [371, 20] on div at bounding box center [311, 163] width 622 height 327
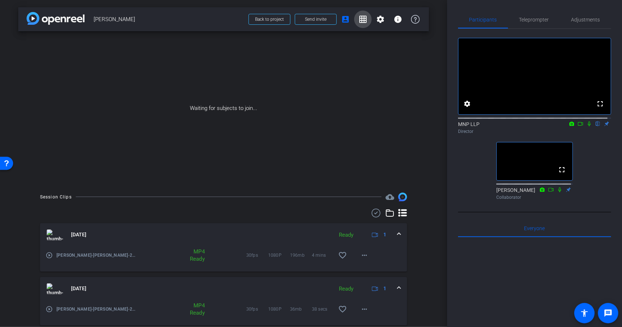
click at [361, 21] on mat-icon "grid_on" at bounding box center [362, 19] width 9 height 9
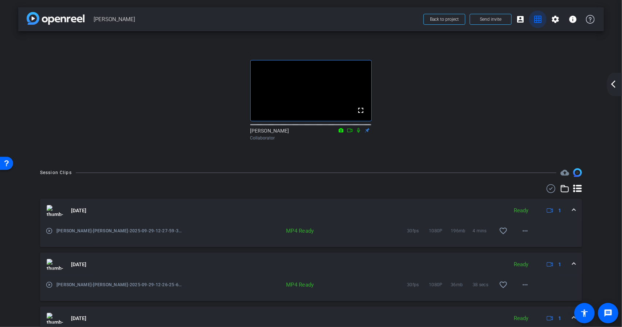
click at [529, 18] on span at bounding box center [537, 19] width 17 height 17
click at [520, 19] on mat-icon "account_box" at bounding box center [520, 19] width 9 height 9
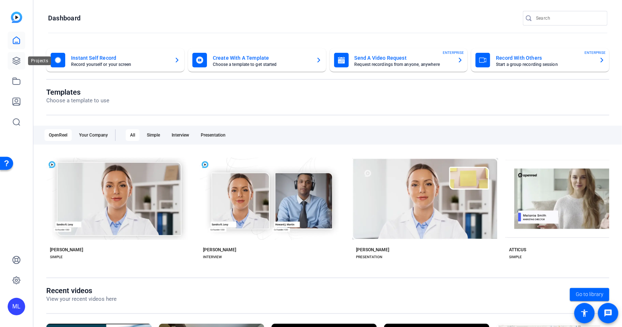
click at [15, 68] on link at bounding box center [16, 60] width 17 height 17
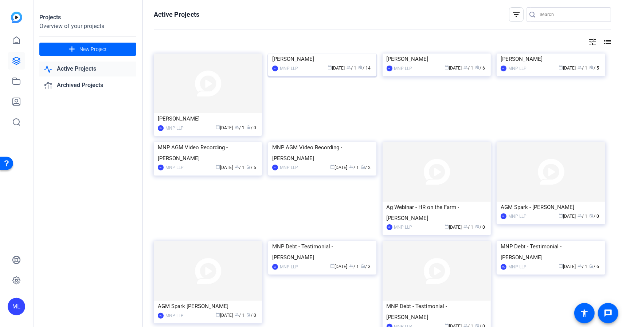
click at [296, 54] on img at bounding box center [322, 54] width 108 height 0
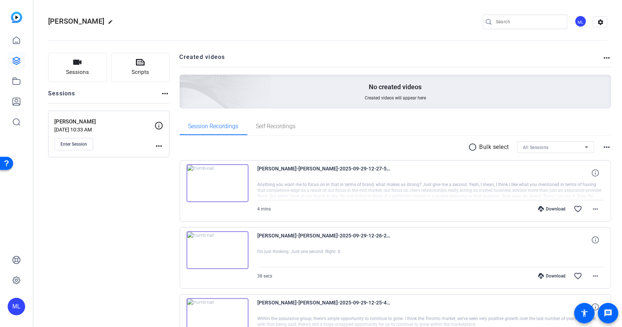
click at [216, 182] on img at bounding box center [217, 183] width 62 height 38
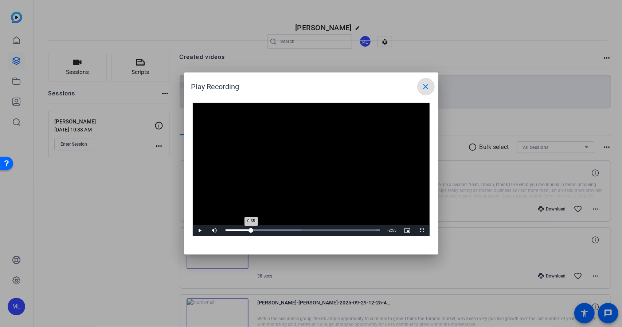
click at [251, 230] on div "Loaded : 100.00% 0:35 0:35" at bounding box center [302, 230] width 155 height 2
click at [425, 231] on span "Video Player" at bounding box center [422, 231] width 15 height 0
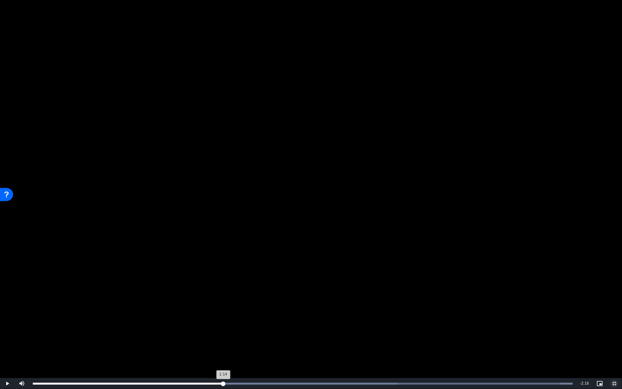
click at [223, 327] on div "Loaded : 100.00% 1:14 1:14" at bounding box center [302, 383] width 547 height 11
click at [615, 327] on span "Video Player" at bounding box center [614, 383] width 15 height 0
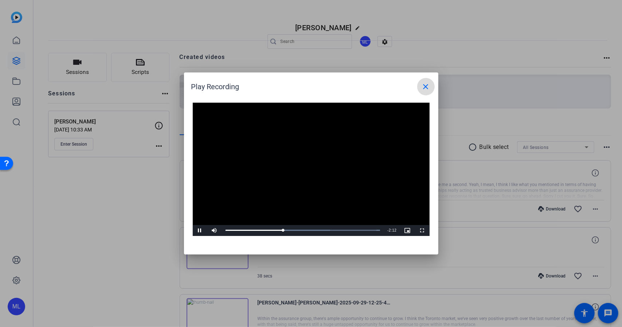
click at [421, 87] on mat-icon "close" at bounding box center [425, 86] width 9 height 9
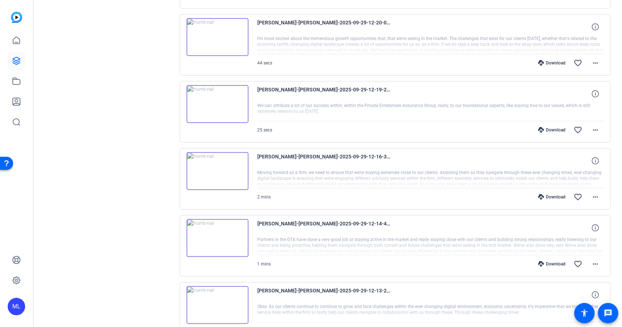
scroll to position [540, 0]
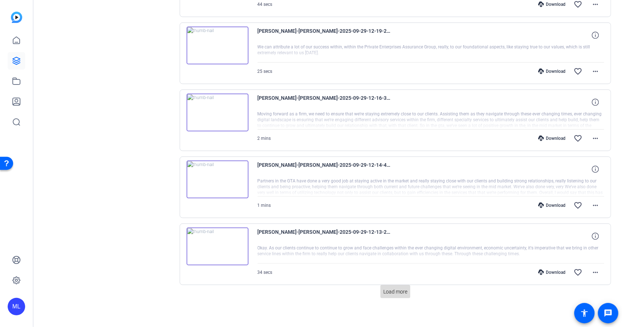
click at [396, 292] on span at bounding box center [395, 291] width 30 height 17
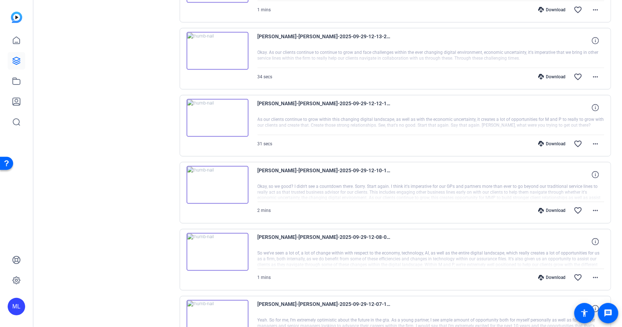
scroll to position [793, 0]
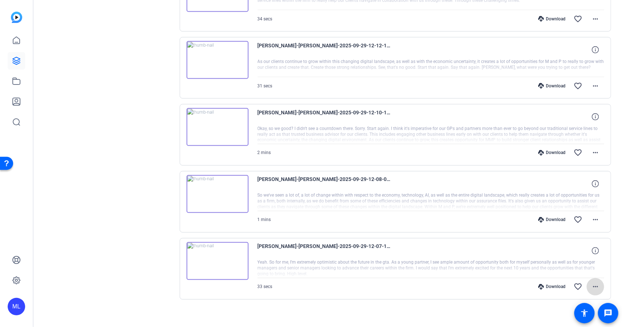
click at [590, 278] on span at bounding box center [594, 286] width 17 height 17
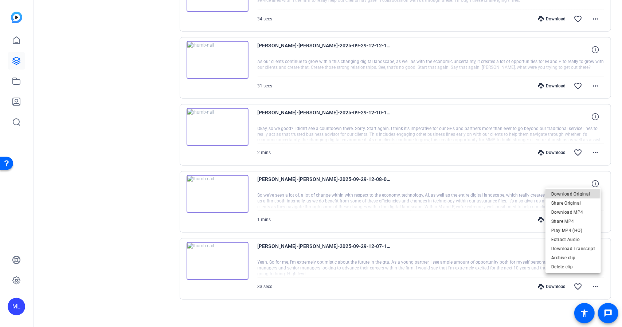
click at [558, 193] on span "Download Original" at bounding box center [573, 194] width 44 height 9
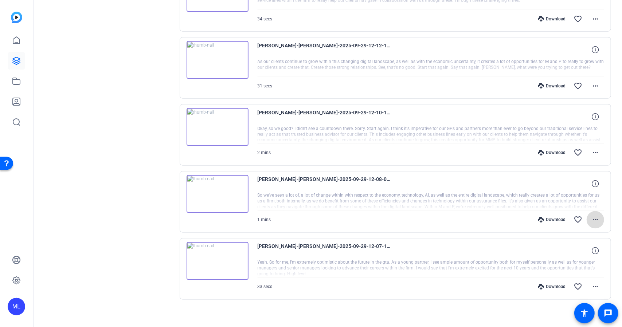
click at [592, 211] on span at bounding box center [594, 219] width 17 height 17
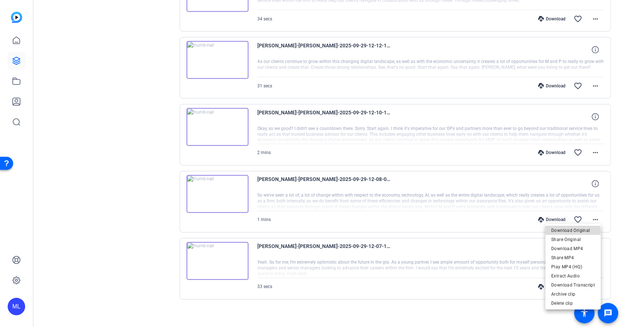
click at [567, 232] on span "Download Original" at bounding box center [573, 230] width 44 height 9
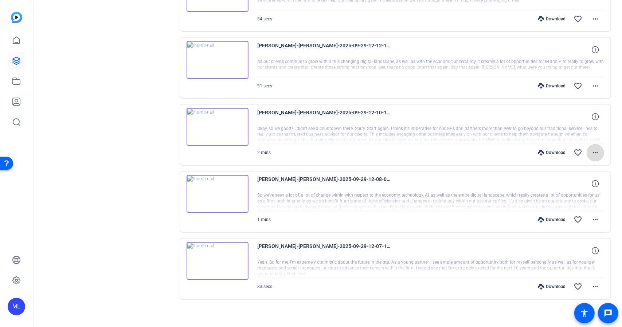
click at [594, 150] on mat-icon "more_horiz" at bounding box center [595, 153] width 9 height 9
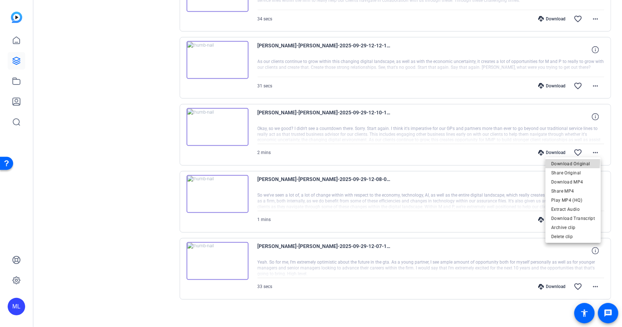
click at [558, 162] on span "Download Original" at bounding box center [573, 164] width 44 height 9
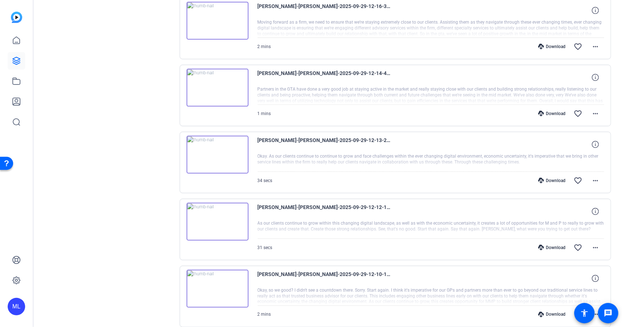
scroll to position [627, 0]
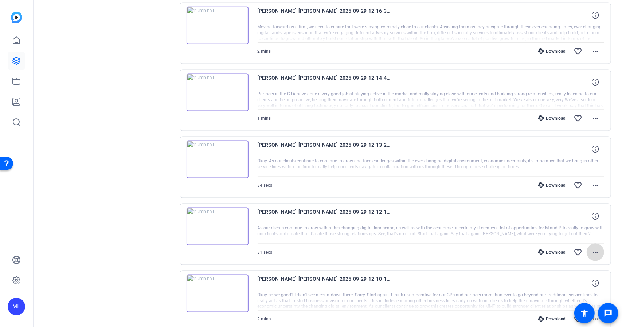
click at [595, 248] on mat-icon "more_horiz" at bounding box center [595, 252] width 9 height 9
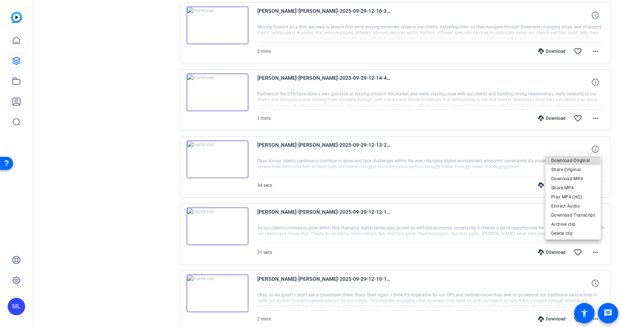
click at [567, 160] on span "Download Original" at bounding box center [573, 160] width 44 height 9
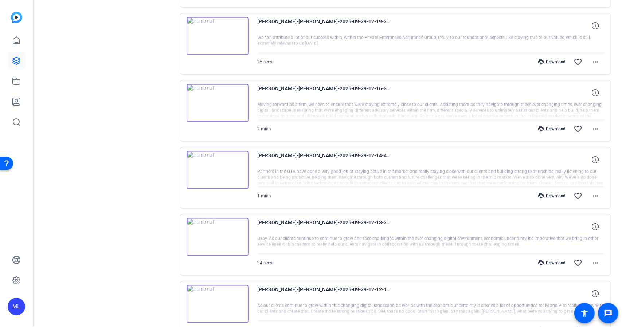
scroll to position [548, 0]
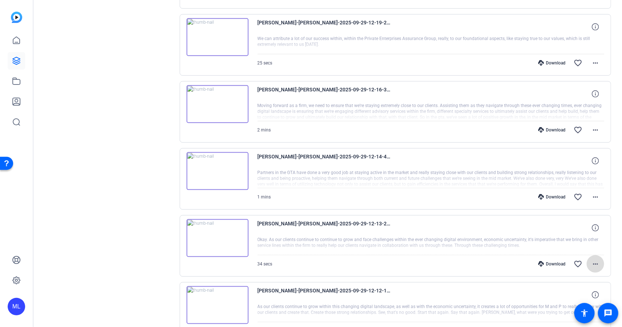
click at [591, 261] on mat-icon "more_horiz" at bounding box center [595, 264] width 9 height 9
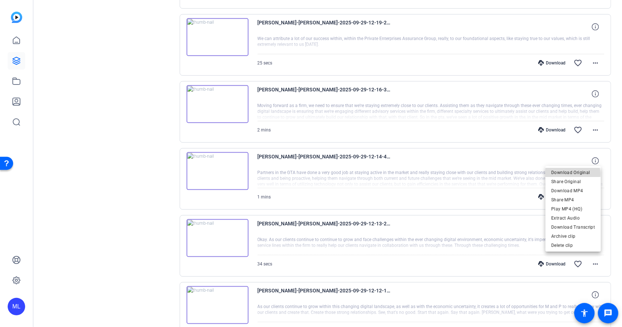
click at [563, 174] on span "Download Original" at bounding box center [573, 172] width 44 height 9
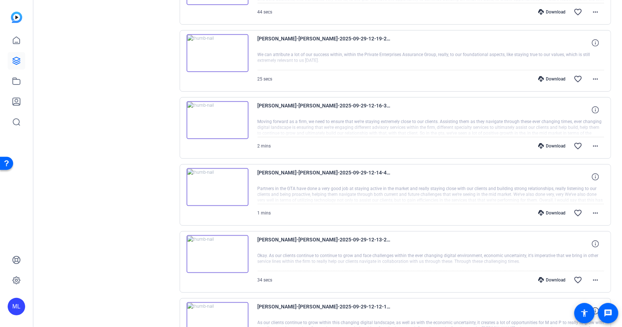
scroll to position [531, 0]
click at [593, 216] on span at bounding box center [594, 213] width 17 height 17
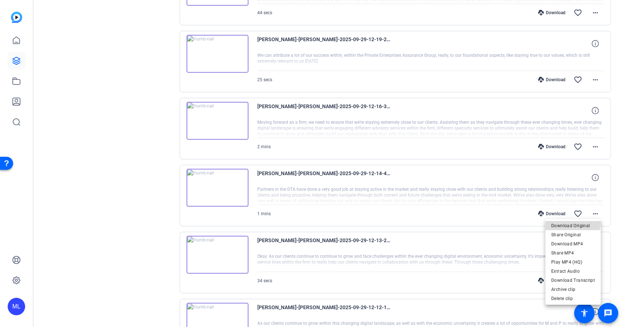
click at [570, 221] on span "Download Original" at bounding box center [573, 225] width 44 height 9
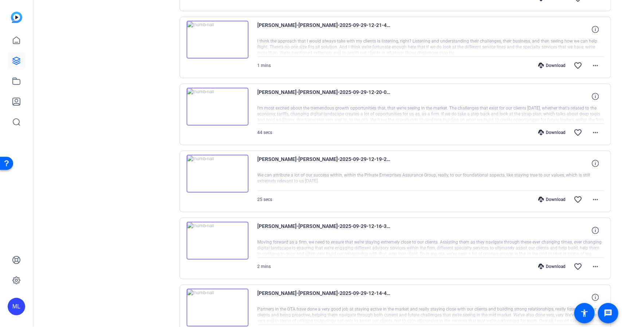
scroll to position [410, 0]
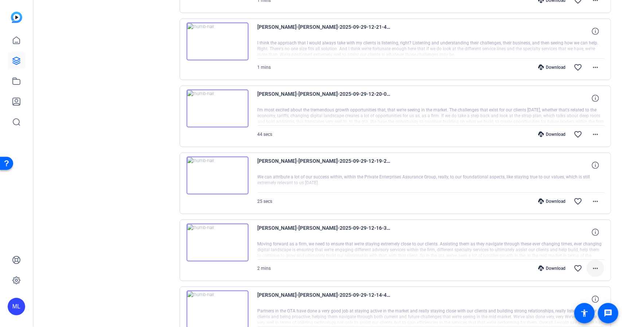
click at [591, 264] on mat-icon "more_horiz" at bounding box center [595, 268] width 9 height 9
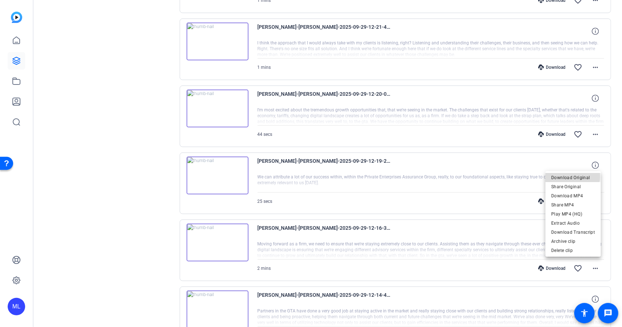
click at [563, 177] on span "Download Original" at bounding box center [573, 177] width 44 height 9
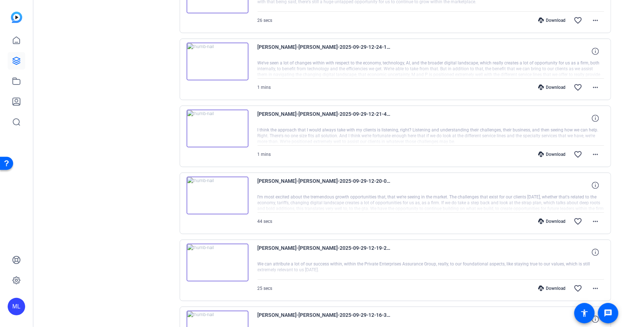
scroll to position [322, 0]
click at [592, 290] on mat-icon "more_horiz" at bounding box center [595, 289] width 9 height 9
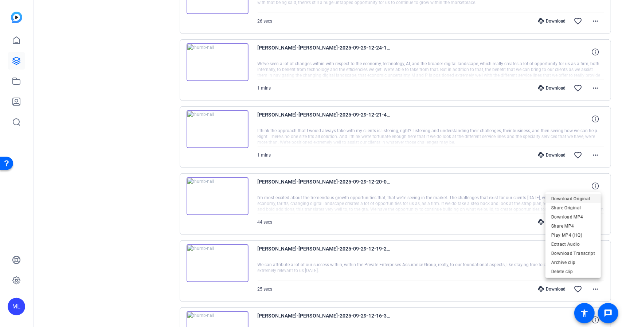
click at [573, 201] on span "Download Original" at bounding box center [573, 198] width 44 height 9
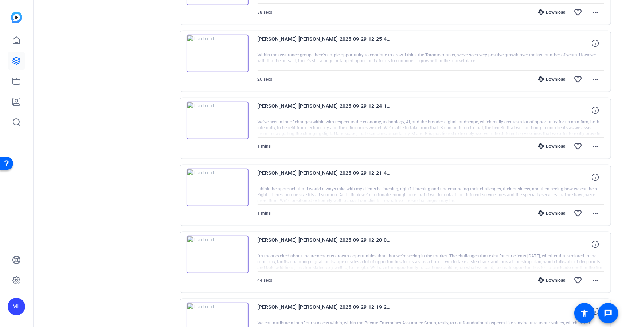
scroll to position [262, 0]
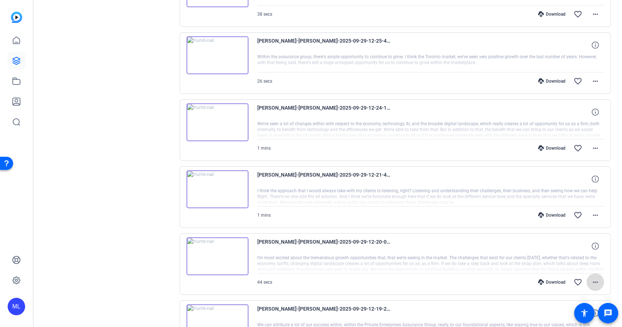
click at [595, 282] on mat-icon "more_horiz" at bounding box center [595, 282] width 9 height 9
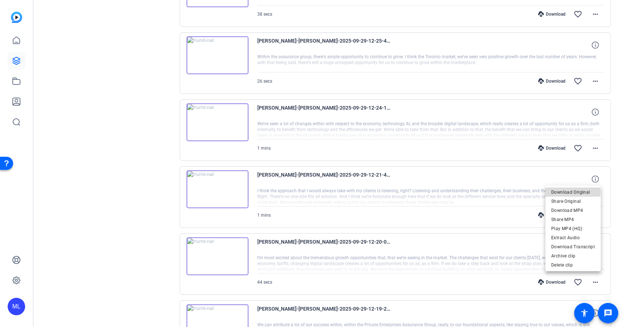
click at [569, 191] on span "Download Original" at bounding box center [573, 192] width 44 height 9
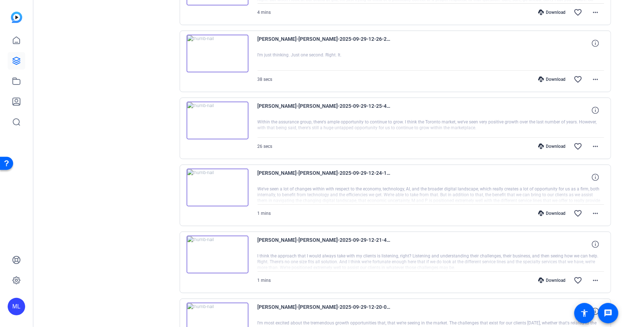
scroll to position [196, 0]
click at [591, 276] on mat-icon "more_horiz" at bounding box center [595, 280] width 9 height 9
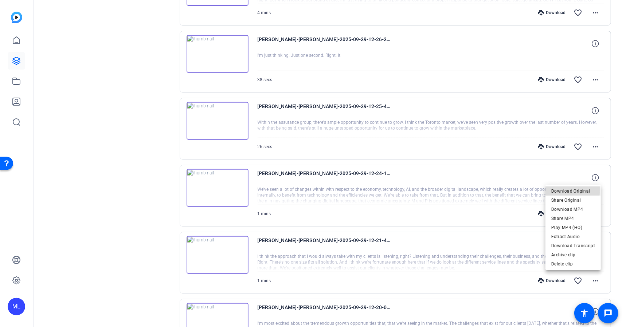
click at [570, 190] on span "Download Original" at bounding box center [573, 190] width 44 height 9
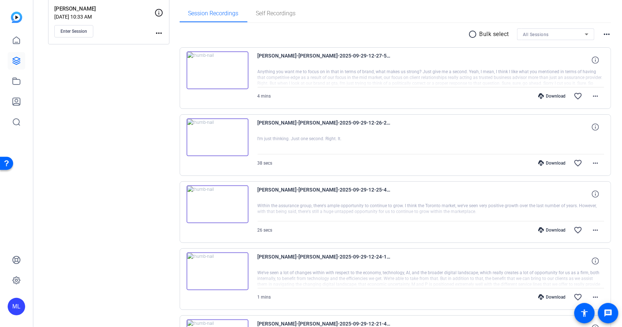
scroll to position [113, 0]
click at [592, 295] on mat-icon "more_horiz" at bounding box center [595, 297] width 9 height 9
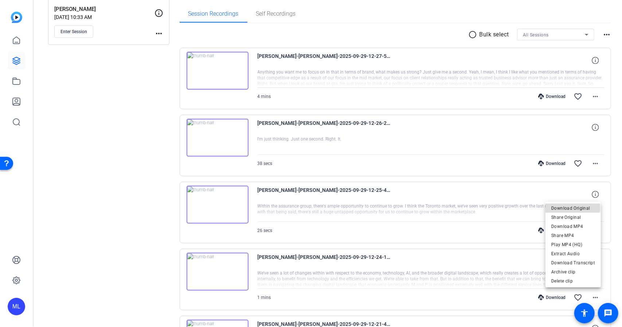
click at [566, 208] on span "Download Original" at bounding box center [573, 208] width 44 height 9
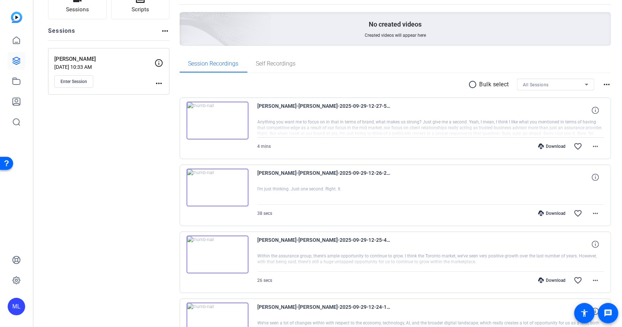
scroll to position [62, 0]
click at [593, 281] on mat-icon "more_horiz" at bounding box center [595, 280] width 9 height 9
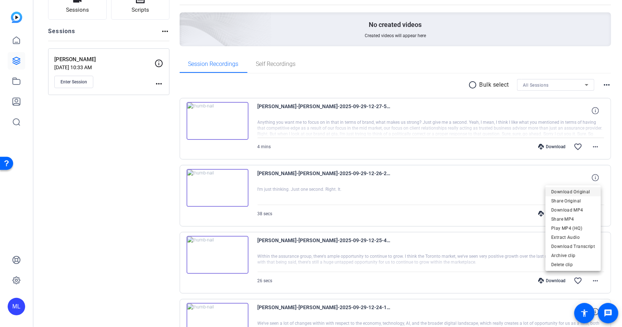
click at [570, 193] on span "Download Original" at bounding box center [573, 191] width 44 height 9
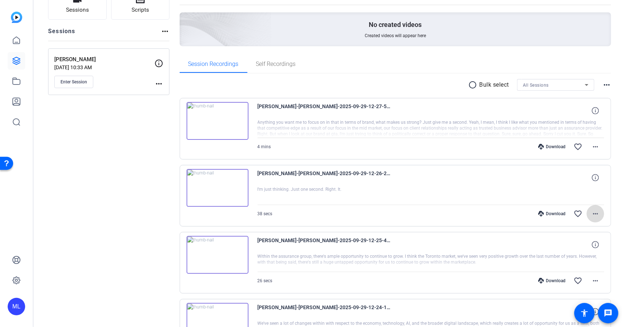
click at [597, 213] on span at bounding box center [594, 213] width 17 height 17
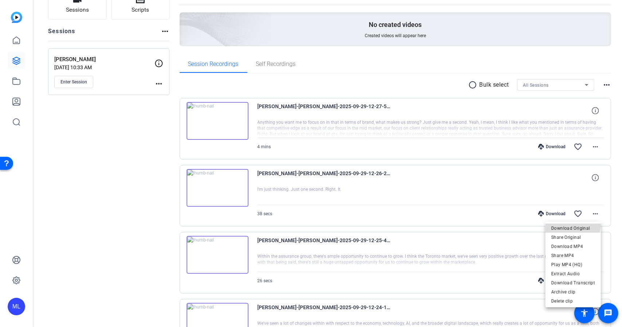
click at [573, 224] on span "Download Original" at bounding box center [573, 228] width 44 height 9
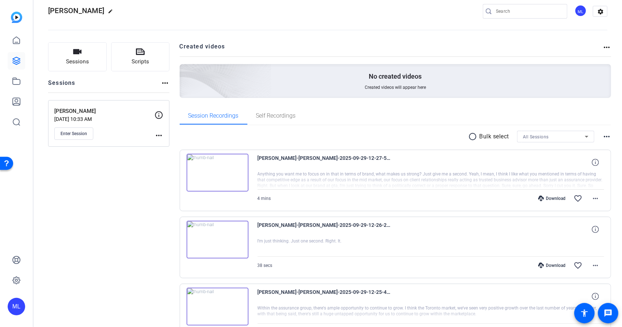
scroll to position [0, 0]
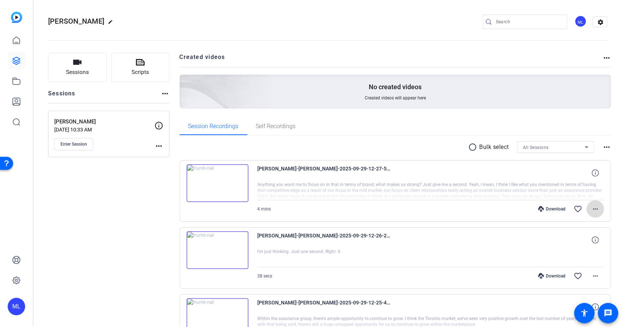
click at [591, 212] on mat-icon "more_horiz" at bounding box center [595, 209] width 9 height 9
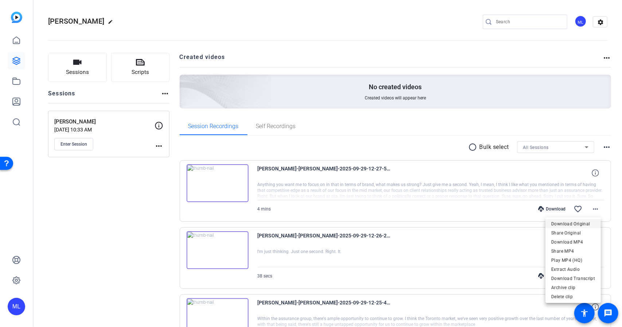
click at [575, 223] on span "Download Original" at bounding box center [573, 224] width 44 height 9
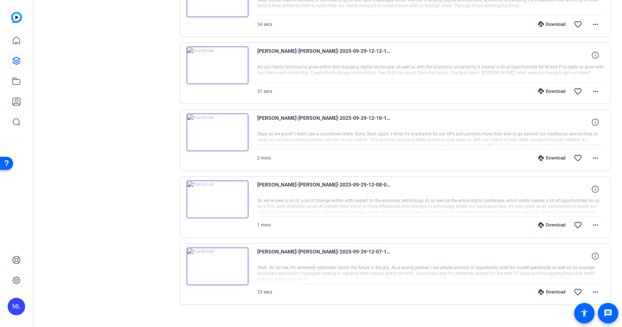
scroll to position [793, 0]
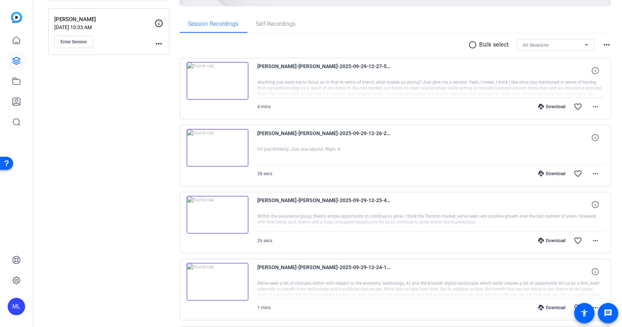
scroll to position [0, 0]
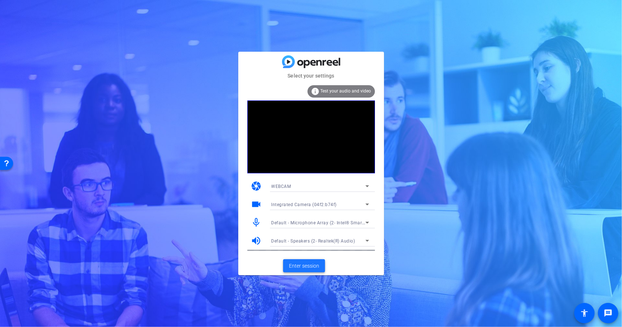
click at [295, 265] on span "Enter session" at bounding box center [304, 266] width 30 height 8
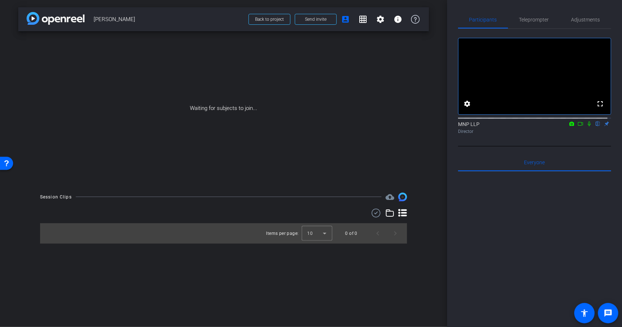
click at [587, 126] on icon at bounding box center [588, 124] width 3 height 5
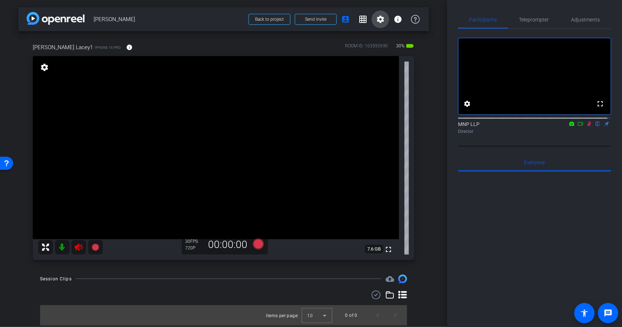
click at [377, 17] on mat-icon "settings" at bounding box center [380, 19] width 9 height 9
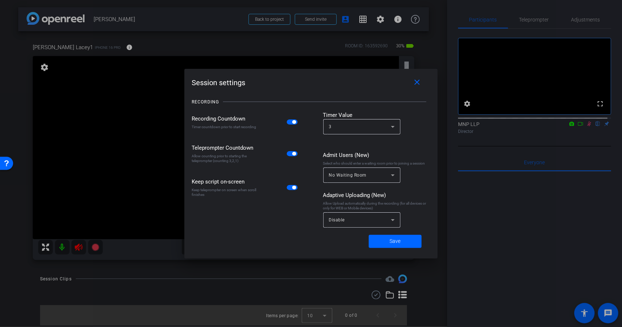
click at [287, 123] on span "button" at bounding box center [292, 121] width 11 height 5
click at [394, 239] on span "Save" at bounding box center [395, 241] width 11 height 8
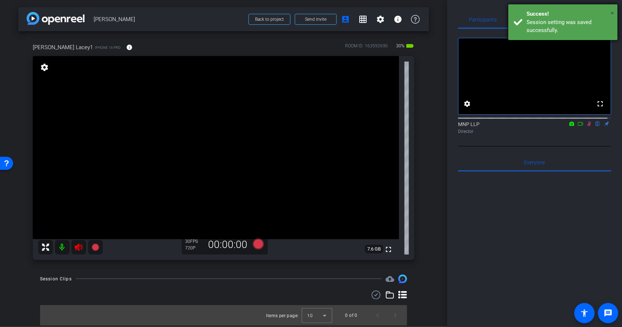
click at [611, 11] on span "×" at bounding box center [612, 13] width 4 height 9
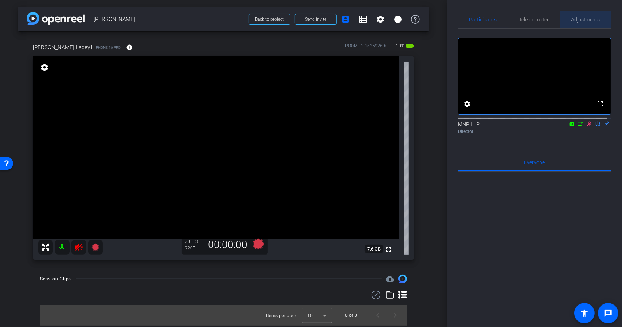
click at [591, 25] on span "Adjustments" at bounding box center [585, 19] width 29 height 17
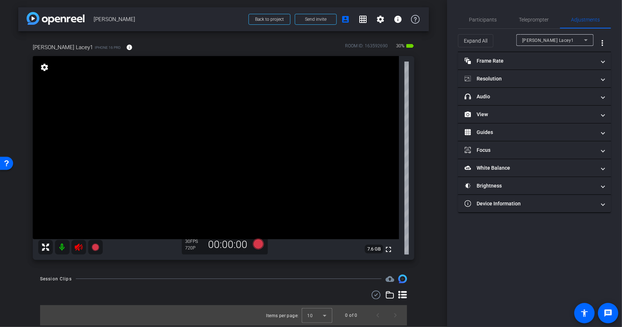
click at [548, 42] on span "Jessica Lacey1" at bounding box center [548, 40] width 52 height 5
click at [548, 42] on div at bounding box center [311, 163] width 622 height 327
click at [511, 63] on mat-panel-title "Frame Rate Frame Rate" at bounding box center [529, 61] width 131 height 8
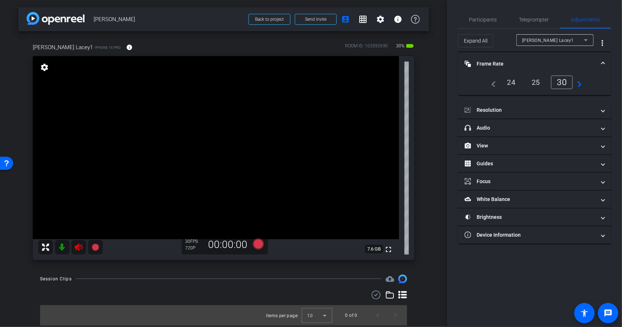
click at [511, 63] on mat-panel-title "Frame Rate Frame Rate" at bounding box center [529, 64] width 131 height 8
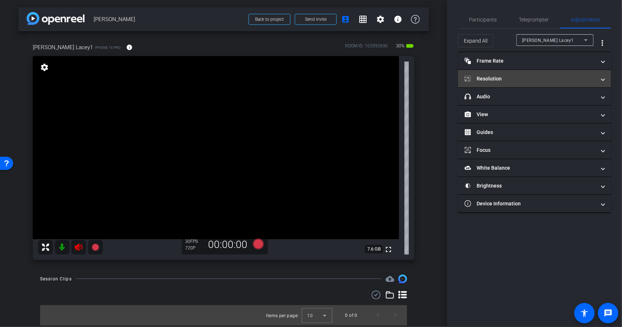
click at [509, 75] on mat-panel-title "Resolution" at bounding box center [529, 79] width 131 height 8
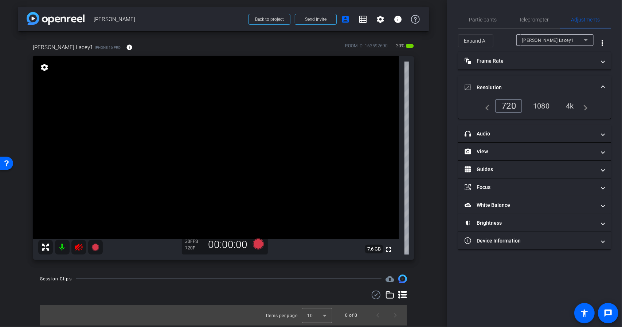
click at [544, 100] on div "1080" at bounding box center [540, 106] width 27 height 12
click at [517, 281] on div "Participants Teleprompter Adjustments settings MNP LLP flip Director Everyone 0…" at bounding box center [534, 163] width 175 height 327
click at [483, 14] on span "Participants" at bounding box center [483, 19] width 28 height 17
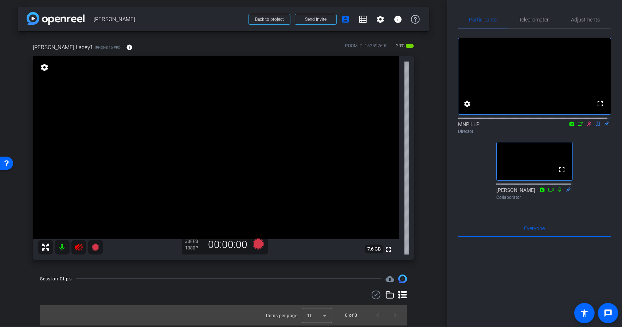
click at [75, 245] on icon at bounding box center [78, 247] width 9 height 9
click at [258, 247] on icon at bounding box center [257, 244] width 11 height 11
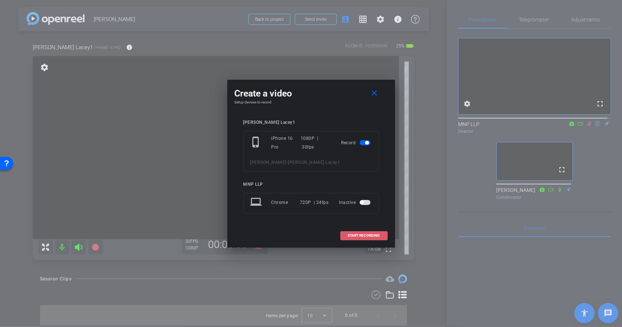
click at [355, 234] on span "START RECORDING" at bounding box center [364, 236] width 32 height 4
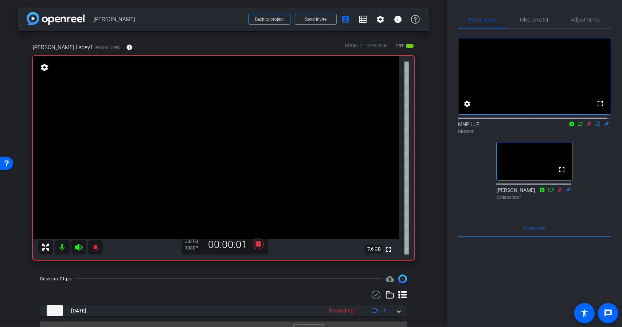
click at [578, 126] on icon at bounding box center [580, 124] width 5 height 4
click at [253, 249] on icon at bounding box center [257, 243] width 17 height 13
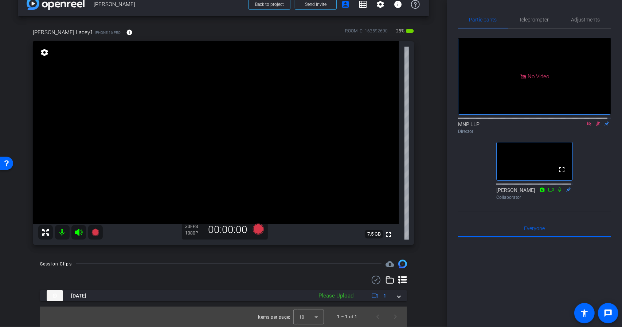
scroll to position [15, 0]
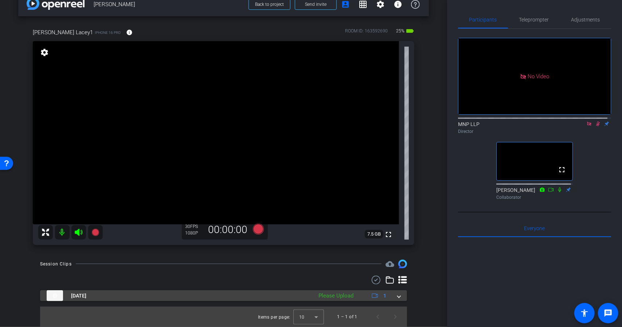
click at [397, 298] on mat-expansion-panel-header "Sep 29, 2025 Please Upload 1" at bounding box center [223, 295] width 367 height 11
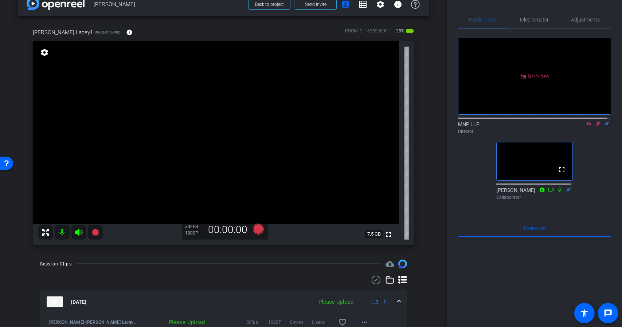
scroll to position [38, 0]
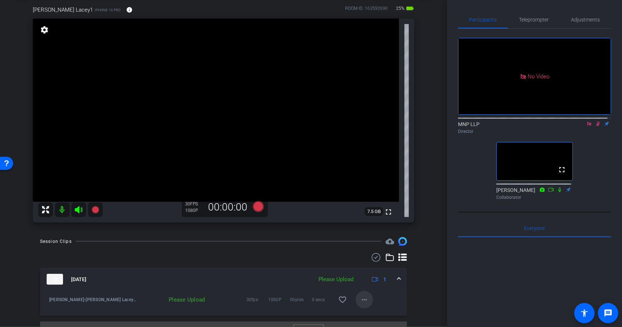
click at [361, 302] on mat-icon "more_horiz" at bounding box center [364, 299] width 9 height 9
click at [373, 268] on span "Upload" at bounding box center [372, 266] width 29 height 9
click at [257, 208] on icon at bounding box center [257, 206] width 11 height 11
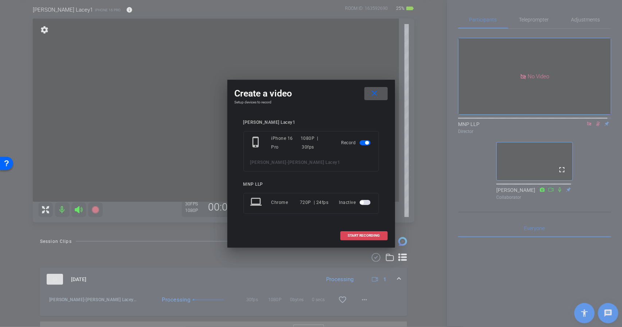
click at [349, 232] on span at bounding box center [364, 235] width 47 height 17
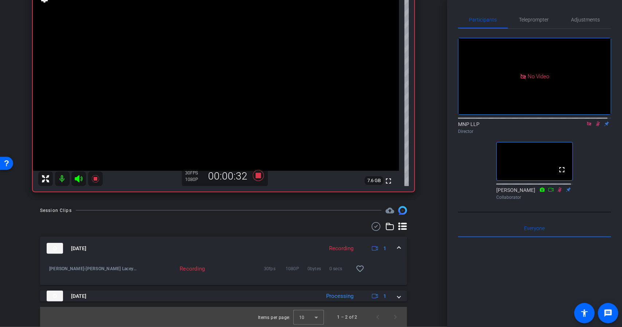
scroll to position [68, 0]
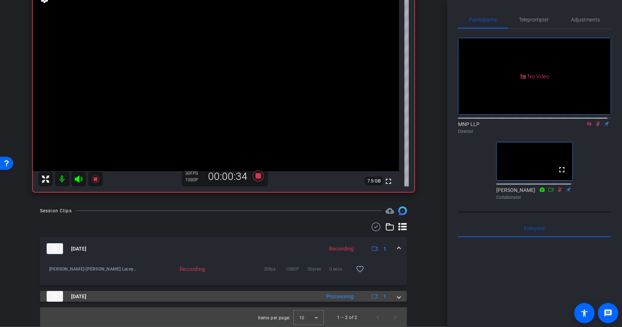
click at [397, 296] on span at bounding box center [398, 297] width 3 height 8
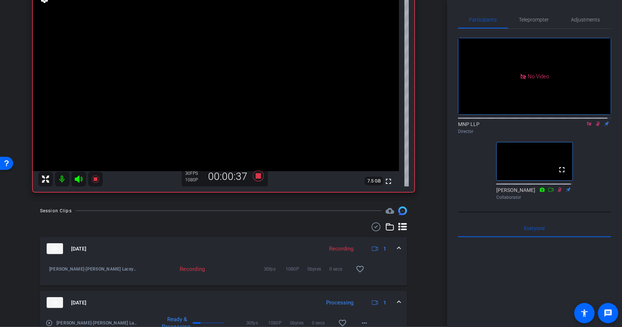
click at [397, 297] on mat-expansion-panel-header "Sep 29, 2025 Processing 1" at bounding box center [223, 302] width 367 height 23
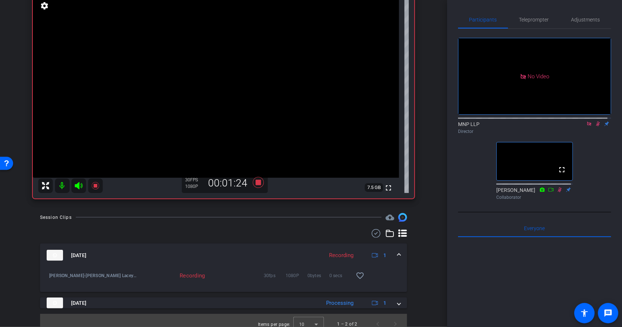
scroll to position [61, 0]
click at [253, 187] on icon at bounding box center [257, 183] width 17 height 13
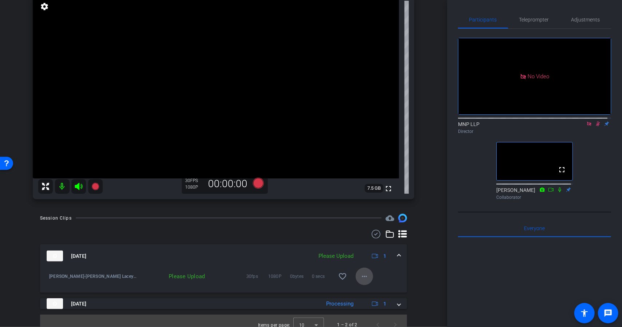
click at [360, 280] on mat-icon "more_horiz" at bounding box center [364, 276] width 9 height 9
click at [361, 290] on span "Upload" at bounding box center [372, 291] width 29 height 9
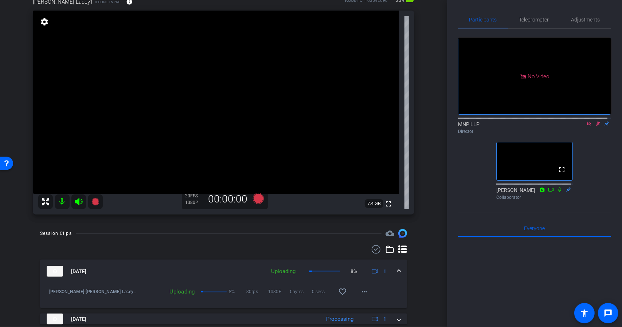
scroll to position [45, 0]
click at [260, 200] on icon at bounding box center [257, 199] width 11 height 11
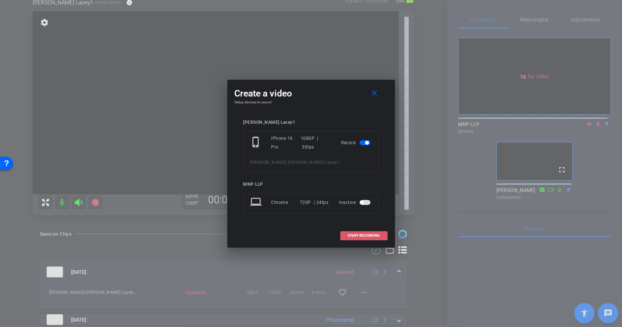
click at [353, 237] on span "START RECORDING" at bounding box center [364, 236] width 32 height 4
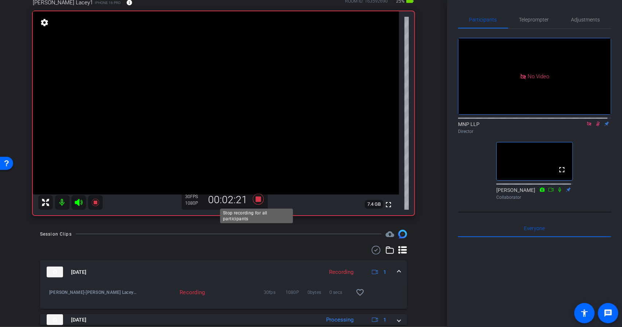
click at [259, 200] on icon at bounding box center [257, 199] width 11 height 11
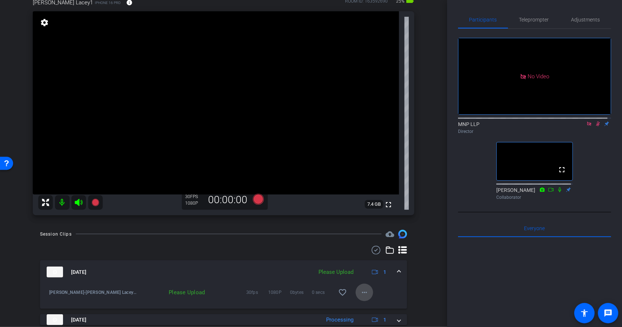
click at [363, 291] on mat-icon "more_horiz" at bounding box center [364, 292] width 9 height 9
click at [367, 260] on span "Upload" at bounding box center [372, 259] width 29 height 9
click at [256, 196] on icon at bounding box center [257, 199] width 11 height 11
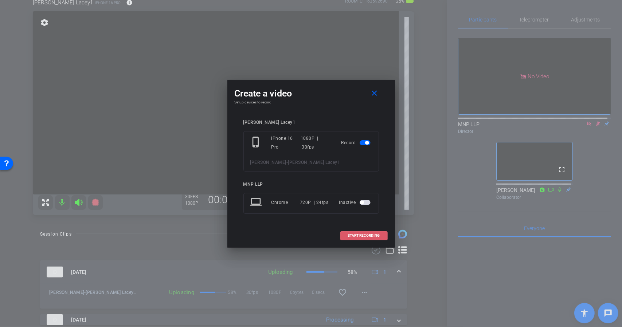
click at [356, 236] on span "START RECORDING" at bounding box center [364, 236] width 32 height 4
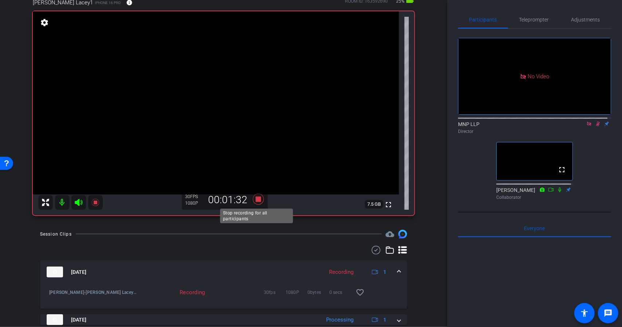
click at [257, 201] on icon at bounding box center [257, 199] width 11 height 11
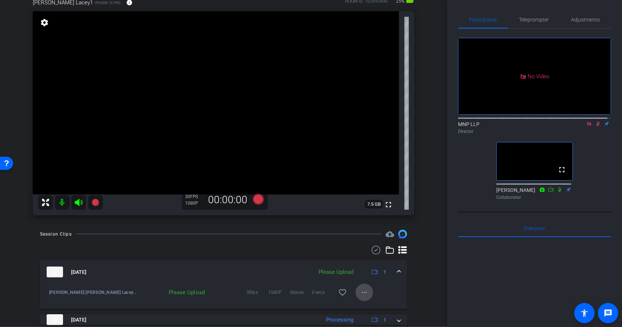
click at [362, 294] on mat-icon "more_horiz" at bounding box center [364, 292] width 9 height 9
click at [367, 260] on span "Upload" at bounding box center [372, 259] width 29 height 9
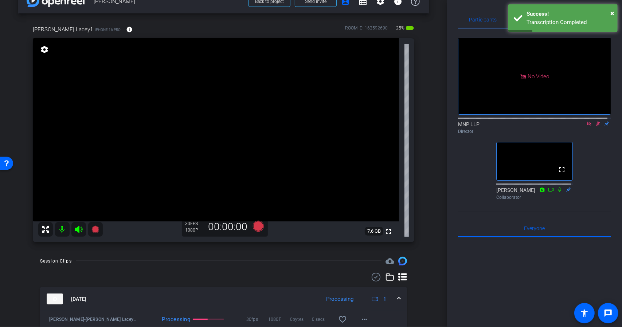
scroll to position [18, 0]
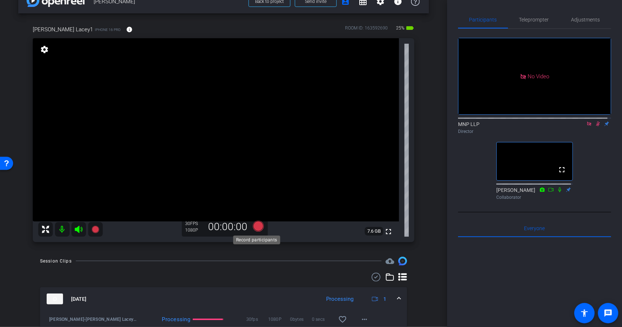
click at [254, 224] on icon at bounding box center [257, 226] width 11 height 11
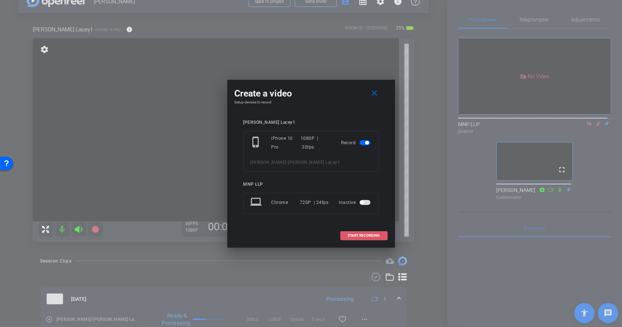
click at [351, 235] on span "START RECORDING" at bounding box center [364, 236] width 32 height 4
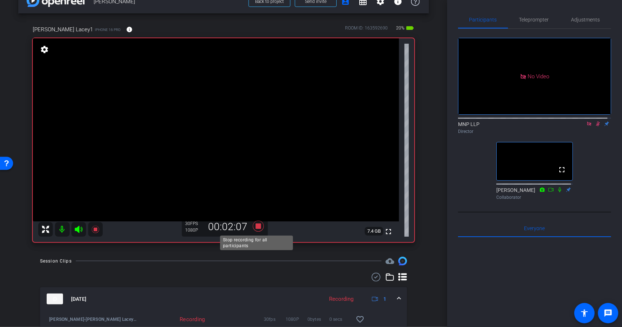
click at [258, 225] on icon at bounding box center [257, 226] width 11 height 11
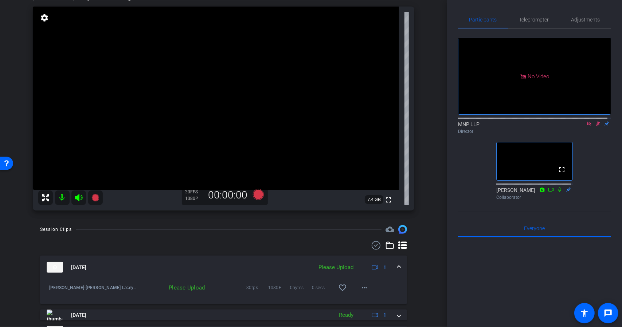
scroll to position [50, 0]
click at [256, 197] on icon at bounding box center [257, 194] width 11 height 11
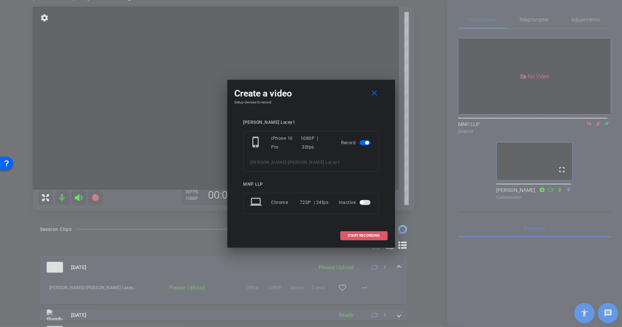
click at [345, 235] on span at bounding box center [364, 235] width 47 height 17
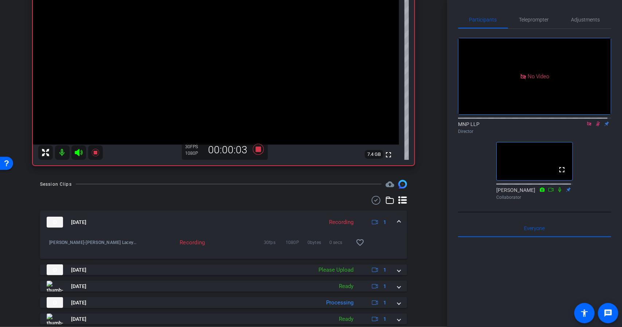
scroll to position [95, 0]
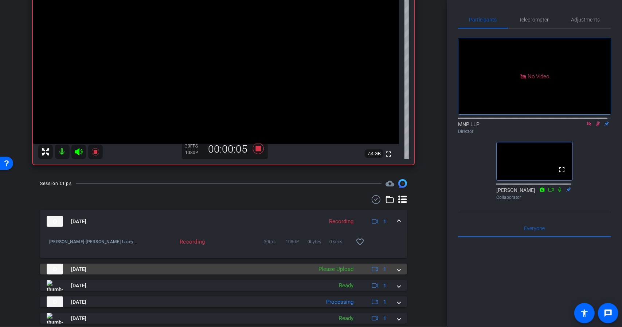
click at [393, 271] on div "Sep 29, 2025 Please Upload 1" at bounding box center [222, 269] width 351 height 11
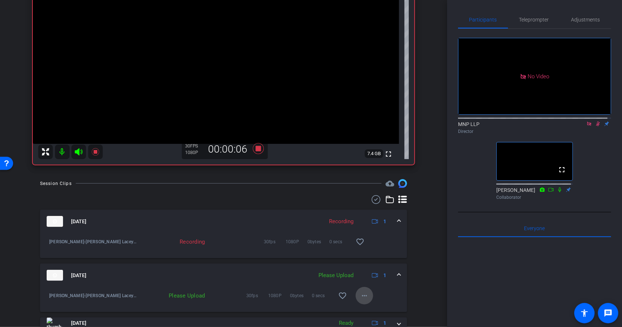
click at [360, 292] on mat-icon "more_horiz" at bounding box center [364, 295] width 9 height 9
click at [362, 265] on span "Upload" at bounding box center [372, 262] width 29 height 9
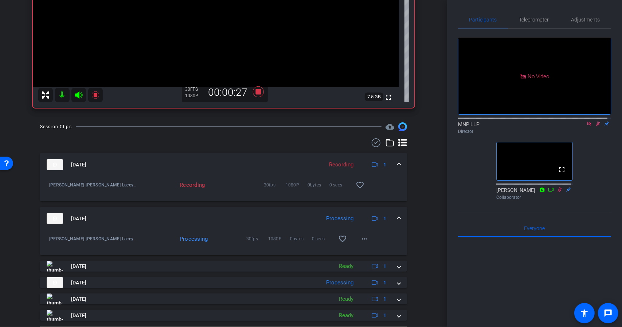
scroll to position [172, 0]
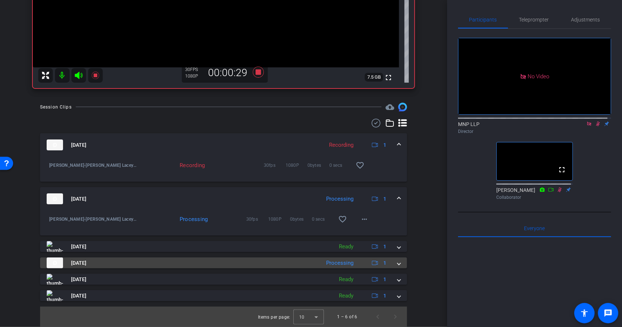
click at [392, 264] on div "Sep 29, 2025 Processing 1" at bounding box center [222, 262] width 351 height 11
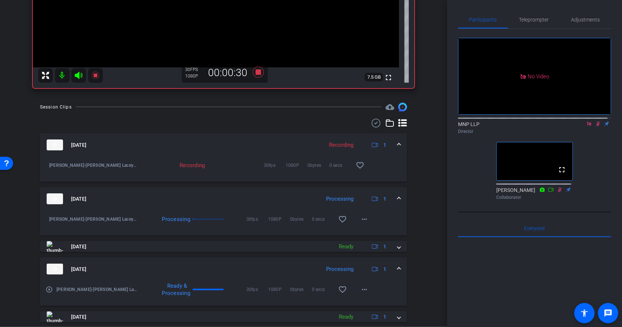
click at [397, 266] on span at bounding box center [398, 269] width 3 height 8
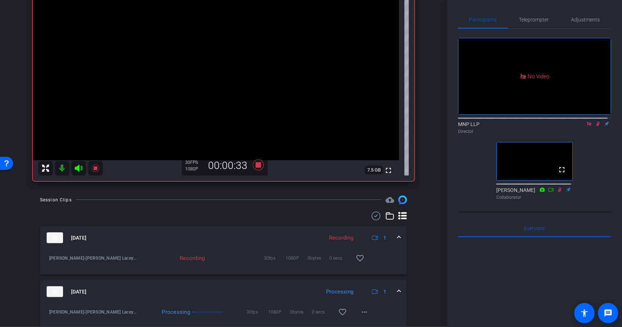
scroll to position [78, 0]
click at [258, 166] on icon at bounding box center [257, 165] width 11 height 11
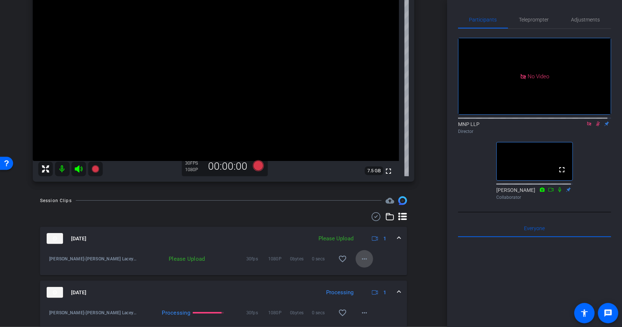
click at [360, 258] on mat-icon "more_horiz" at bounding box center [364, 259] width 9 height 9
click at [366, 271] on span "Upload" at bounding box center [372, 274] width 29 height 9
click at [253, 162] on icon at bounding box center [257, 165] width 11 height 11
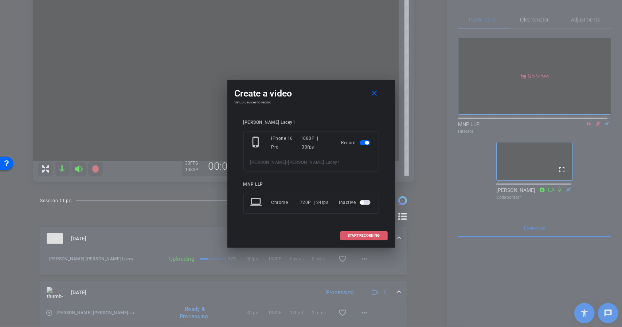
click at [356, 236] on span "START RECORDING" at bounding box center [364, 236] width 32 height 4
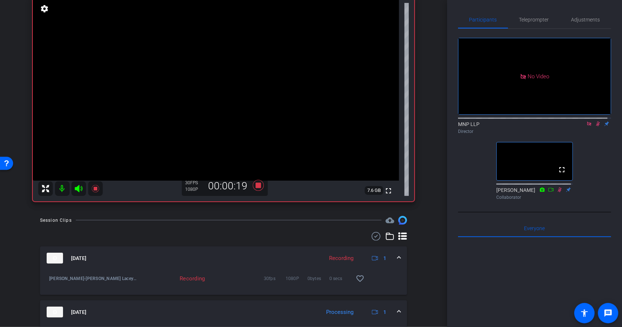
scroll to position [58, 0]
click at [257, 186] on icon at bounding box center [257, 185] width 11 height 11
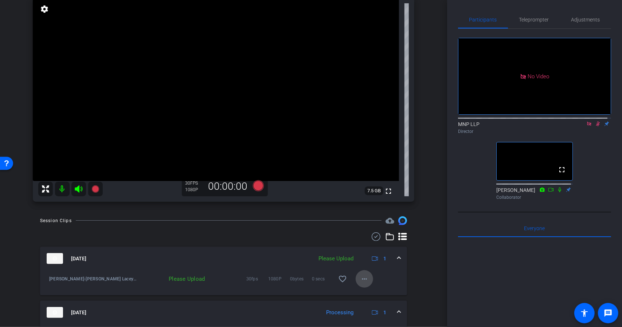
click at [357, 274] on span at bounding box center [363, 278] width 17 height 17
click at [364, 291] on span "Upload" at bounding box center [372, 294] width 29 height 9
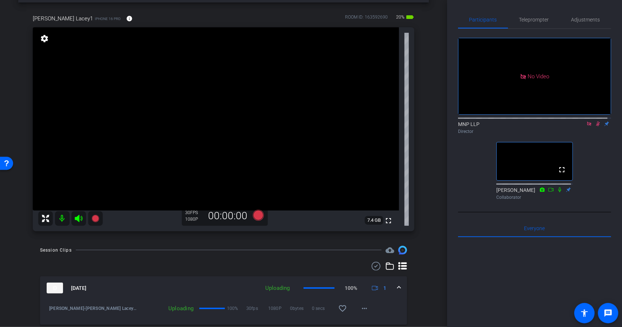
scroll to position [28, 0]
click at [253, 217] on icon at bounding box center [257, 215] width 11 height 11
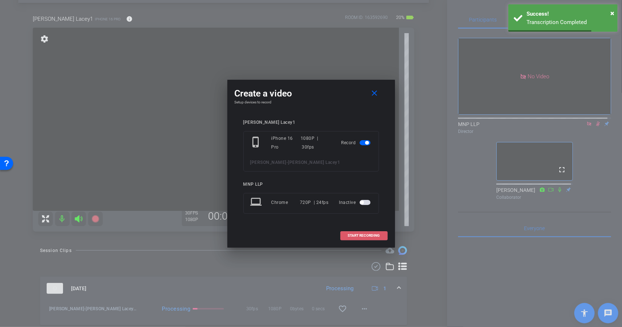
click at [353, 236] on span "START RECORDING" at bounding box center [364, 236] width 32 height 4
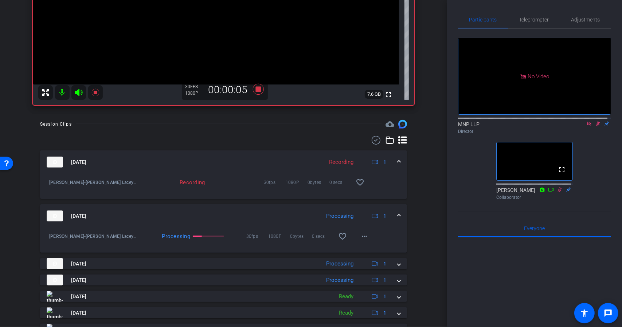
scroll to position [171, 0]
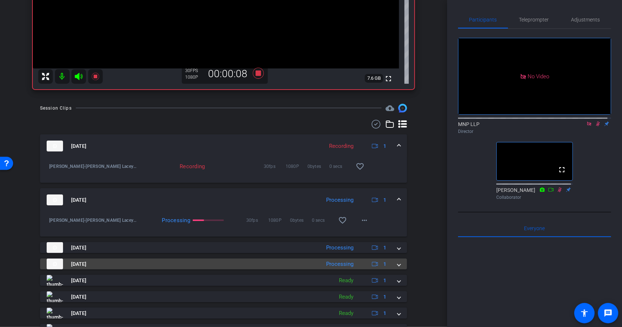
click at [397, 260] on span at bounding box center [398, 264] width 3 height 8
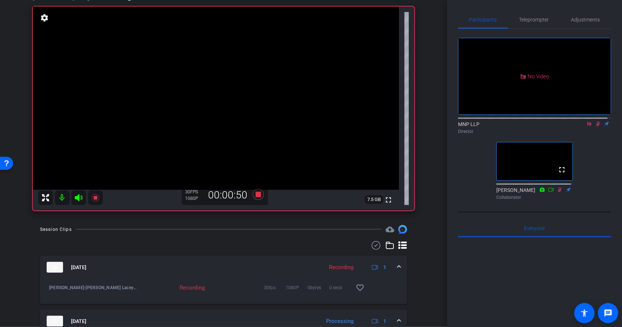
scroll to position [49, 0]
click at [256, 194] on icon at bounding box center [257, 194] width 11 height 11
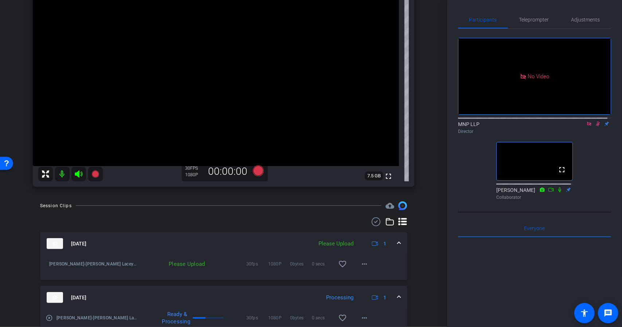
scroll to position [72, 0]
click at [257, 171] on icon at bounding box center [257, 171] width 11 height 11
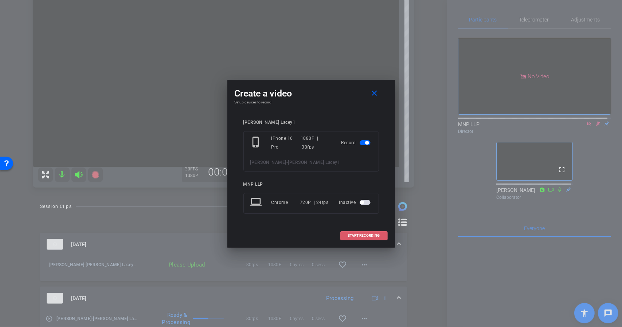
click at [355, 235] on span "START RECORDING" at bounding box center [364, 236] width 32 height 4
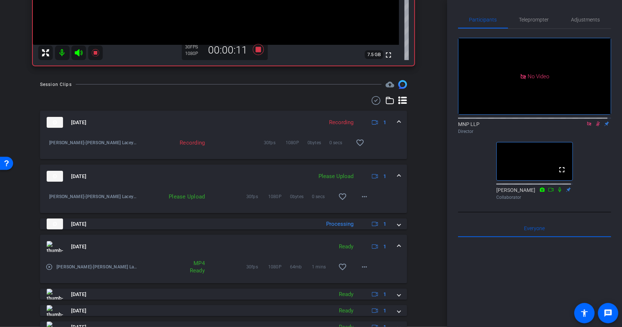
scroll to position [195, 0]
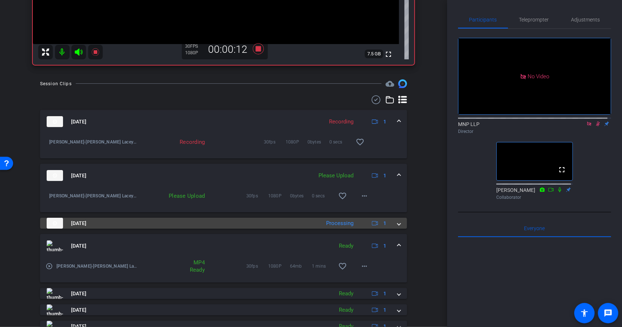
click at [393, 227] on div "Sep 29, 2025 Processing 1" at bounding box center [222, 223] width 351 height 11
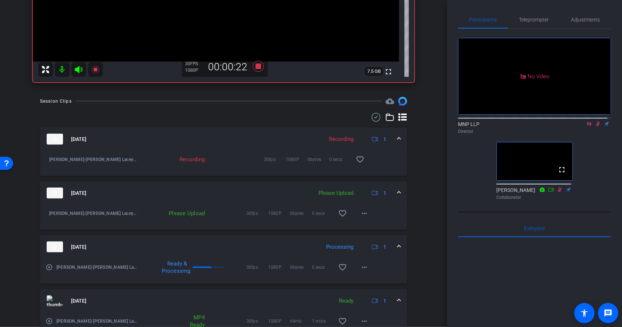
scroll to position [179, 0]
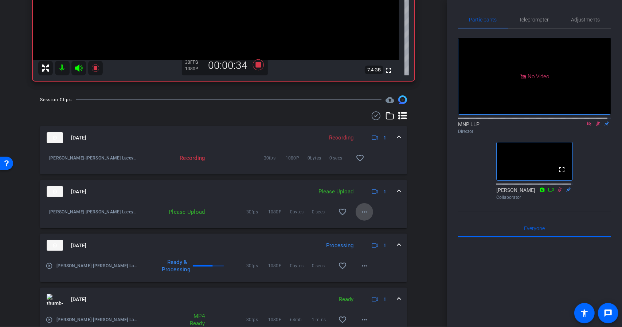
click at [361, 209] on mat-icon "more_horiz" at bounding box center [364, 212] width 9 height 9
click at [366, 224] on span "Upload" at bounding box center [372, 227] width 29 height 9
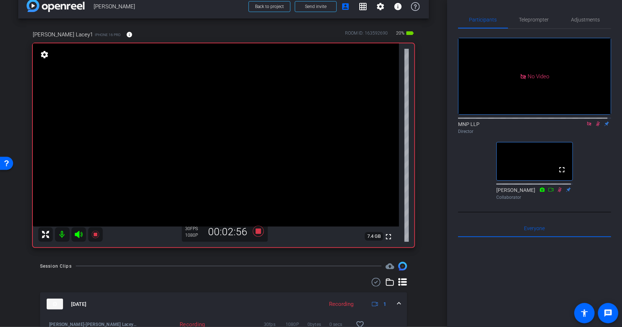
scroll to position [0, 0]
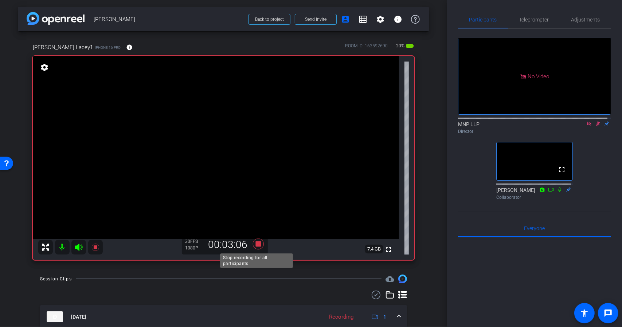
click at [258, 242] on icon at bounding box center [257, 244] width 11 height 11
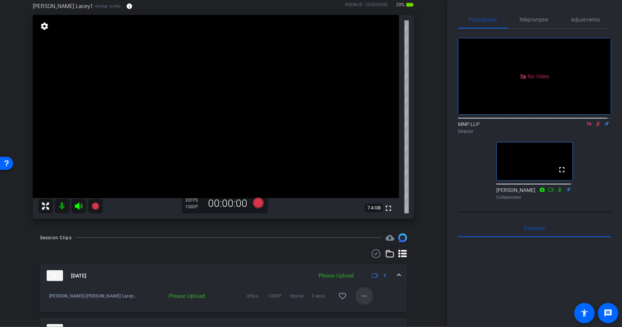
scroll to position [42, 0]
click at [361, 296] on mat-icon "more_horiz" at bounding box center [364, 295] width 9 height 9
click at [361, 261] on span "Upload" at bounding box center [372, 262] width 29 height 9
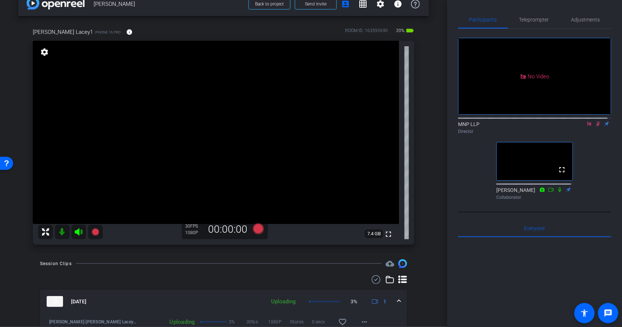
scroll to position [15, 0]
click at [255, 231] on icon at bounding box center [257, 229] width 11 height 11
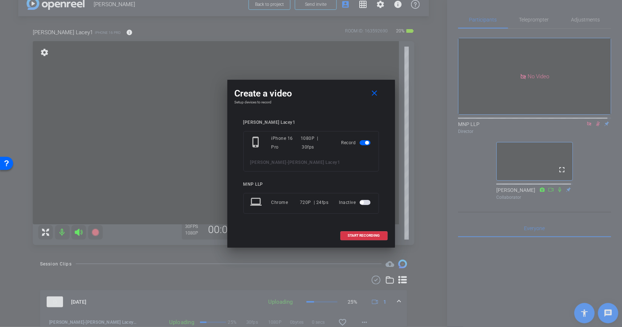
drag, startPoint x: 315, startPoint y: 88, endPoint x: 326, endPoint y: 103, distance: 17.9
click at [326, 103] on div "Create a video close Setup devices to record Jessica Lacey1 phone_iphone iPhone…" at bounding box center [311, 164] width 168 height 168
click at [326, 103] on h4 "Setup devices to record" at bounding box center [311, 102] width 153 height 4
click at [353, 234] on span "START RECORDING" at bounding box center [364, 236] width 32 height 4
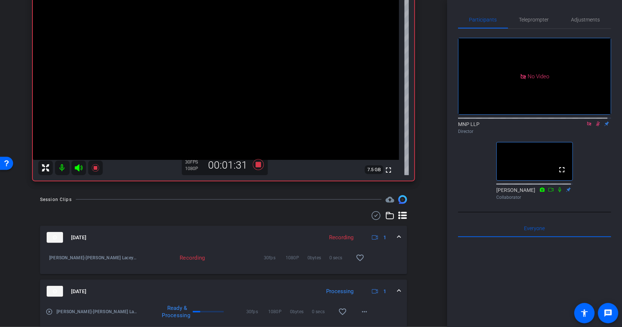
scroll to position [78, 0]
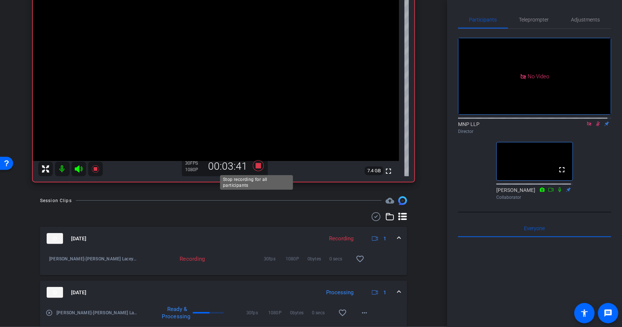
click at [253, 165] on icon at bounding box center [257, 165] width 17 height 13
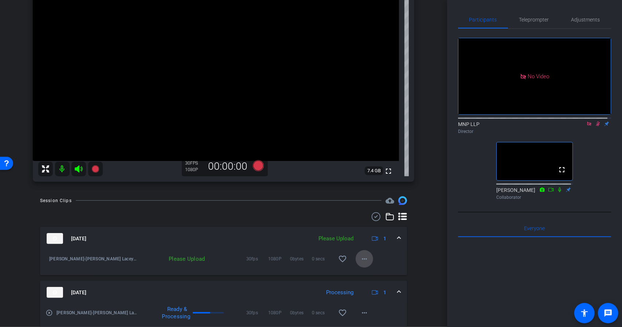
click at [360, 257] on mat-icon "more_horiz" at bounding box center [364, 259] width 9 height 9
click at [367, 272] on span "Upload" at bounding box center [372, 274] width 29 height 9
click at [255, 166] on icon at bounding box center [257, 165] width 11 height 11
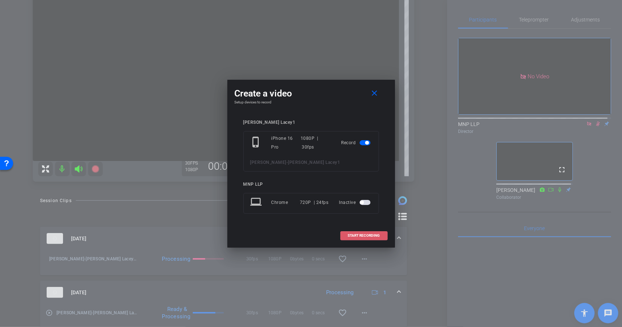
click at [356, 234] on span "START RECORDING" at bounding box center [364, 236] width 32 height 4
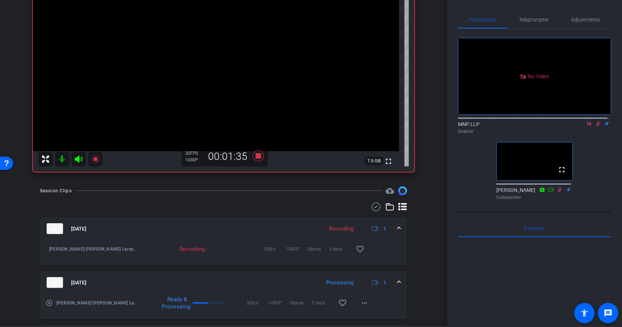
scroll to position [88, 0]
click at [253, 157] on icon at bounding box center [257, 156] width 17 height 13
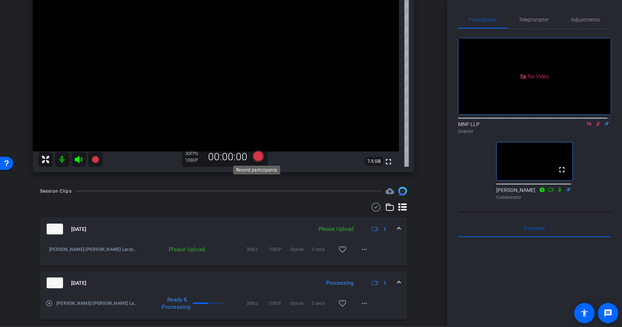
click at [253, 157] on icon at bounding box center [257, 156] width 11 height 11
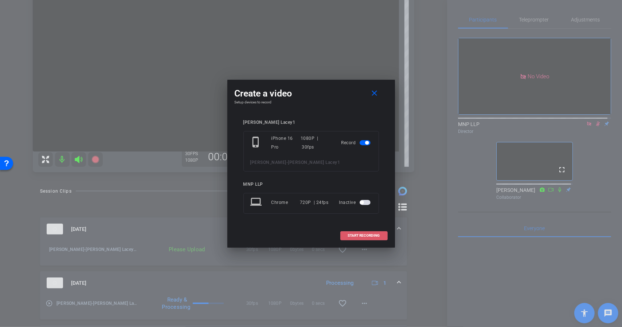
click at [367, 235] on span "START RECORDING" at bounding box center [364, 236] width 32 height 4
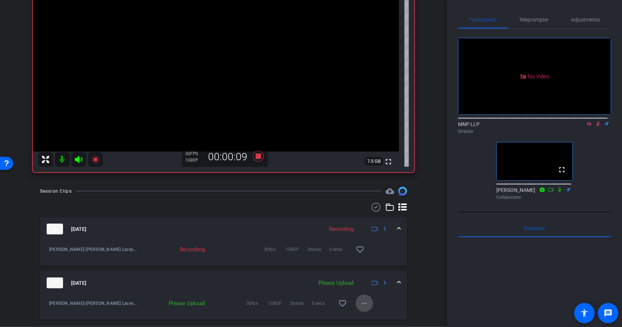
click at [360, 303] on mat-icon "more_horiz" at bounding box center [364, 303] width 9 height 9
click at [363, 270] on span "Upload" at bounding box center [372, 269] width 29 height 9
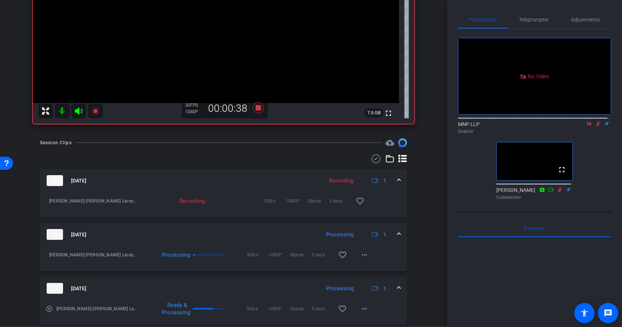
scroll to position [137, 0]
click at [360, 252] on mat-icon "more_horiz" at bounding box center [364, 254] width 9 height 9
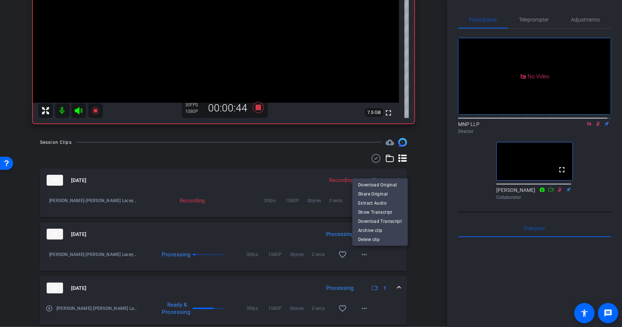
click at [409, 250] on div at bounding box center [311, 163] width 622 height 327
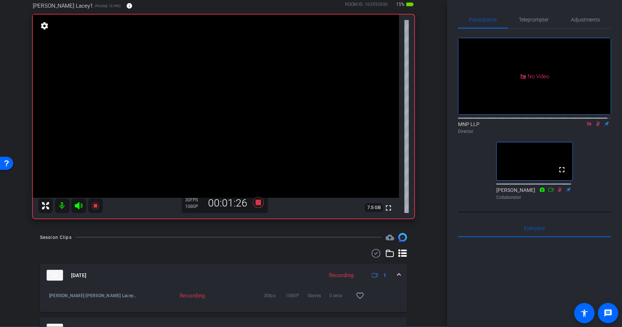
scroll to position [41, 0]
click at [258, 201] on icon at bounding box center [257, 202] width 11 height 11
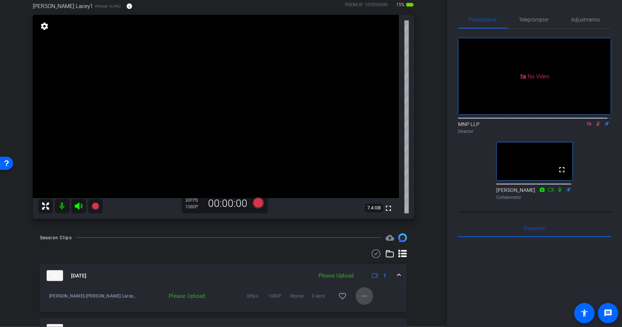
click at [362, 298] on mat-icon "more_horiz" at bounding box center [364, 296] width 9 height 9
click at [361, 263] on span "Upload" at bounding box center [372, 262] width 29 height 9
click at [254, 204] on icon at bounding box center [257, 202] width 11 height 11
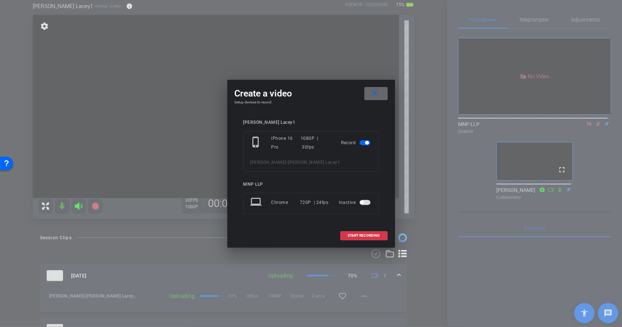
click at [368, 94] on span at bounding box center [375, 93] width 23 height 17
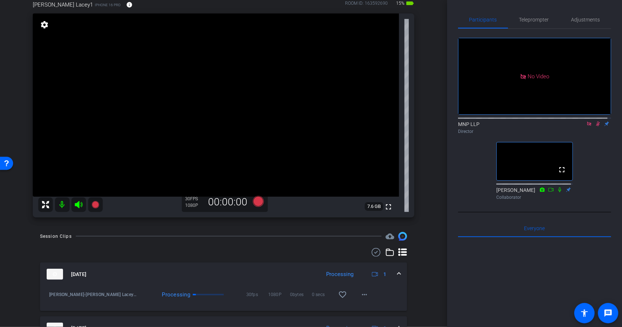
scroll to position [42, 0]
click at [60, 204] on mat-icon at bounding box center [62, 205] width 15 height 15
click at [587, 126] on icon at bounding box center [589, 124] width 4 height 4
click at [77, 203] on icon at bounding box center [78, 205] width 9 height 9
click at [587, 126] on icon at bounding box center [589, 124] width 4 height 5
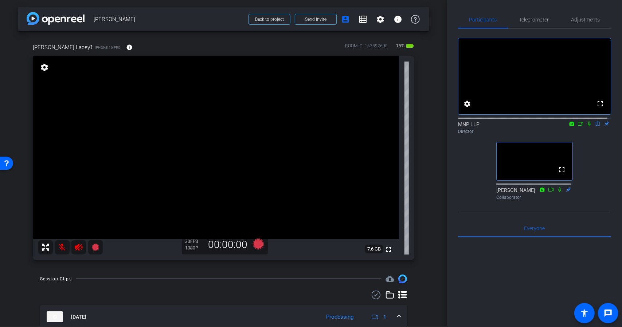
scroll to position [312, 0]
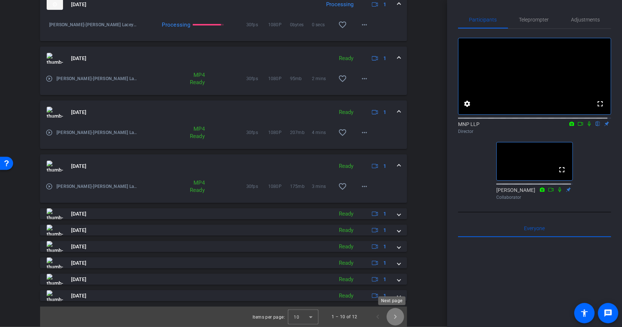
click at [388, 315] on span "Next page" at bounding box center [394, 316] width 17 height 17
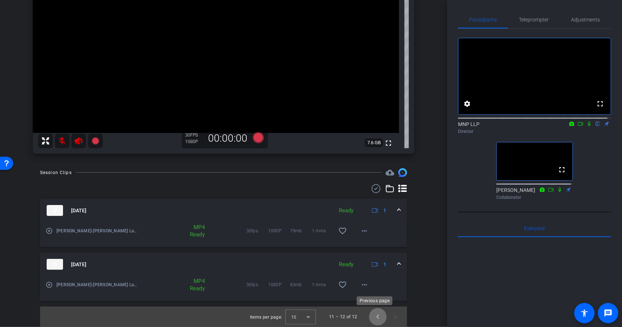
click at [376, 315] on span "Previous page" at bounding box center [377, 316] width 17 height 17
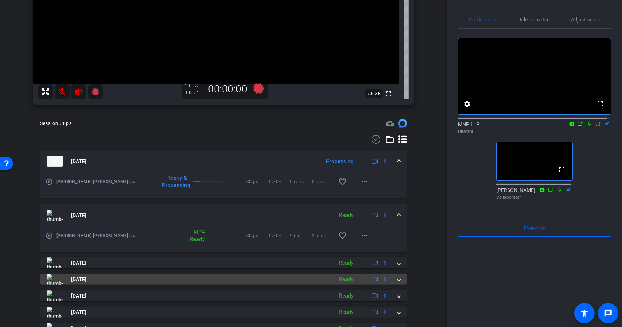
scroll to position [74, 0]
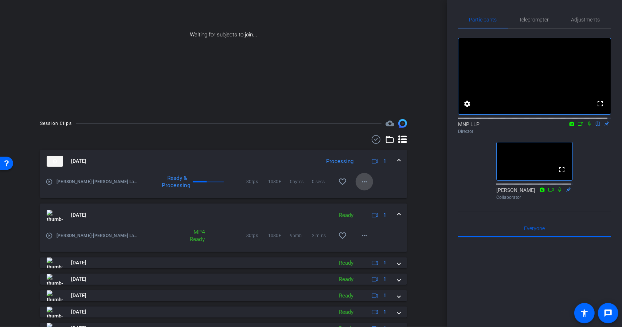
click at [363, 179] on mat-icon "more_horiz" at bounding box center [364, 181] width 9 height 9
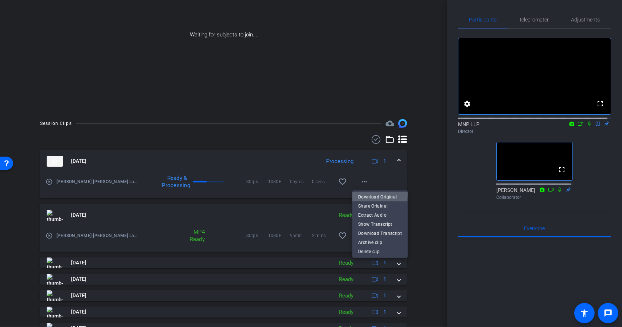
click at [378, 192] on span "Download Original" at bounding box center [380, 196] width 44 height 9
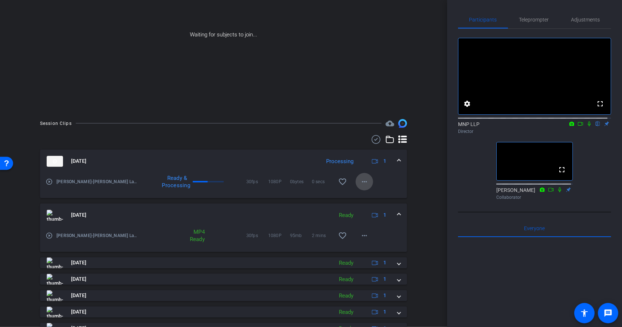
click at [361, 181] on mat-icon "more_horiz" at bounding box center [364, 181] width 9 height 9
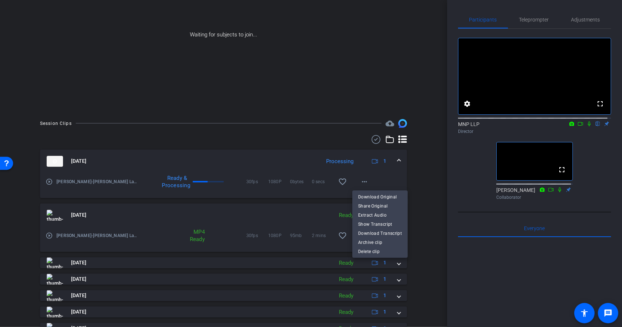
click at [409, 179] on div at bounding box center [311, 163] width 622 height 327
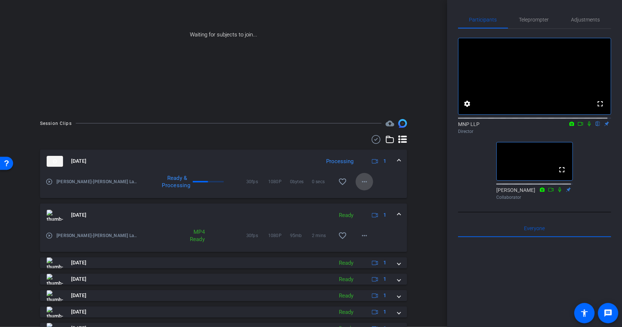
click at [362, 185] on mat-icon "more_horiz" at bounding box center [364, 181] width 9 height 9
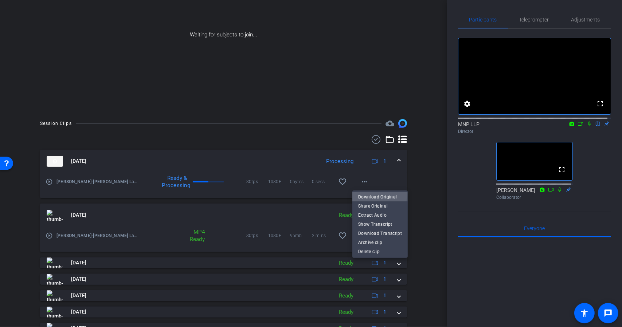
click at [363, 193] on span "Download Original" at bounding box center [380, 196] width 44 height 9
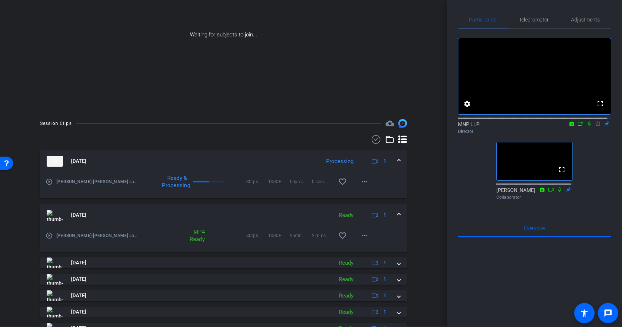
click at [418, 222] on div "Session Clips cloud_upload Sep 29, 2025 Processing 1 play_circle_outline Benjam…" at bounding box center [223, 264] width 410 height 290
